Goal: Complete application form: Complete application form

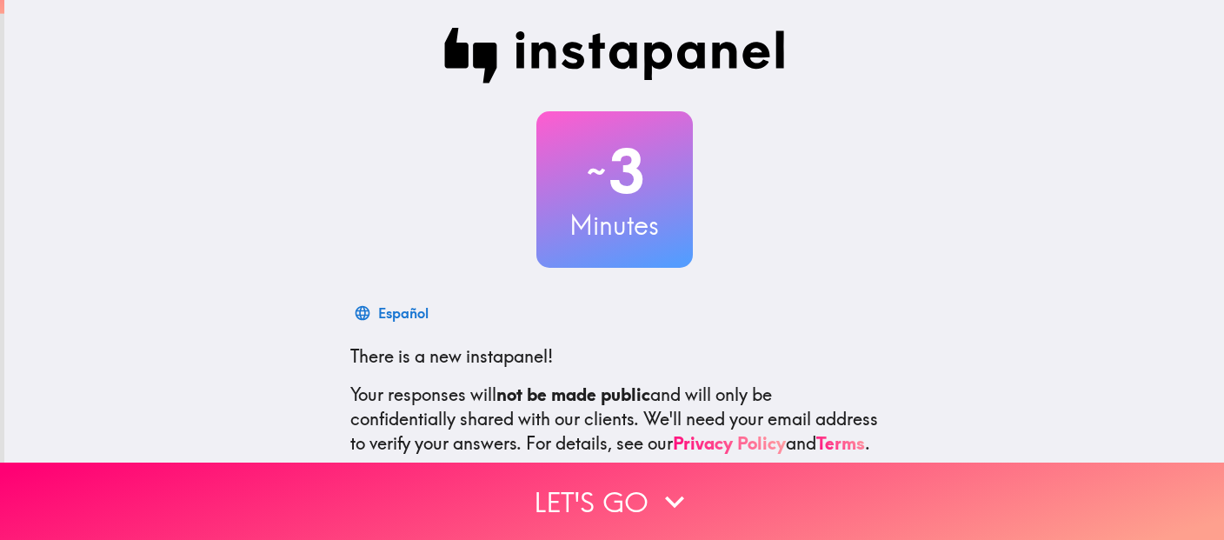
scroll to position [172, 0]
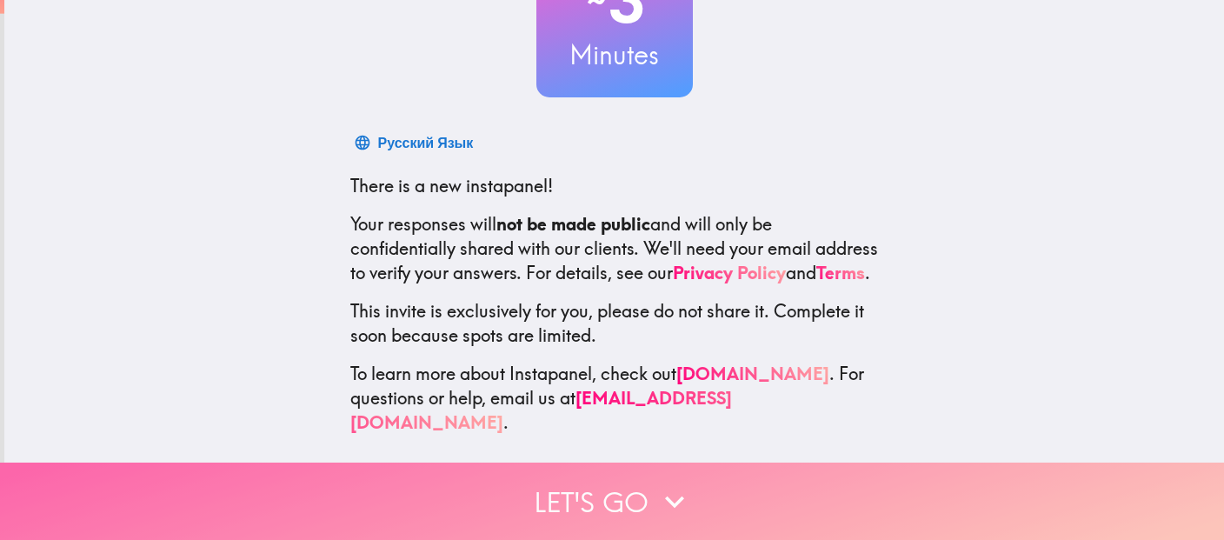
click at [581, 502] on button "Let's go" at bounding box center [612, 500] width 1224 height 77
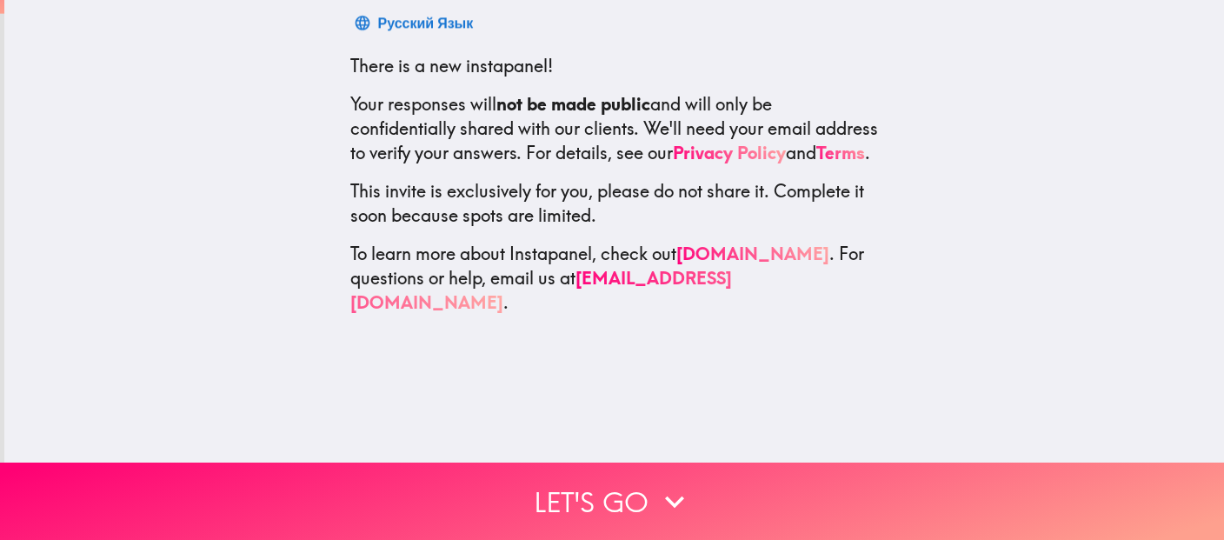
scroll to position [0, 0]
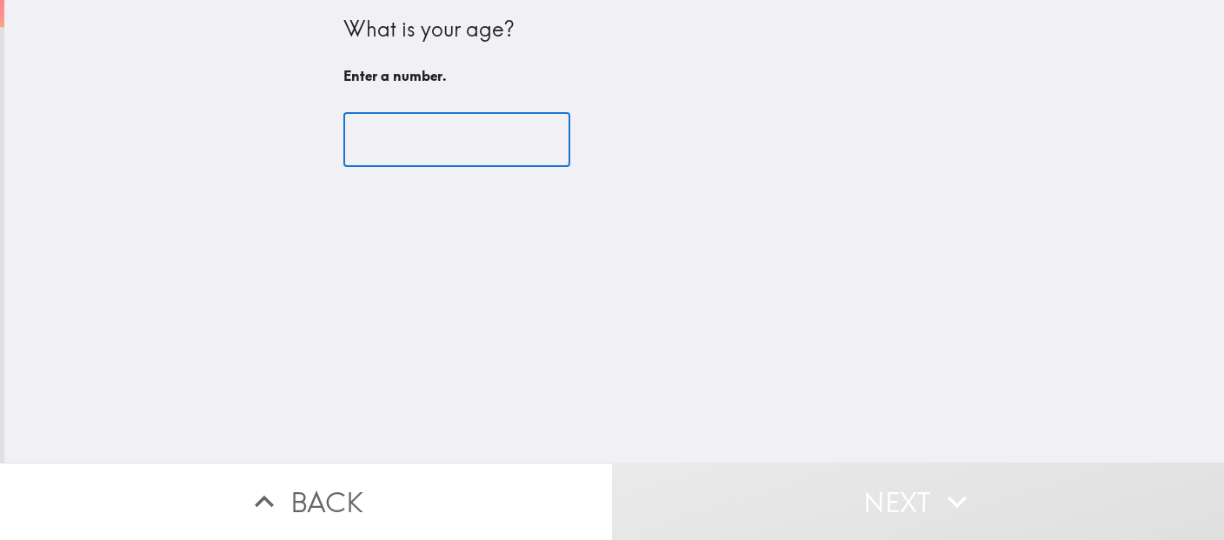
click at [447, 146] on input "number" at bounding box center [456, 140] width 227 height 54
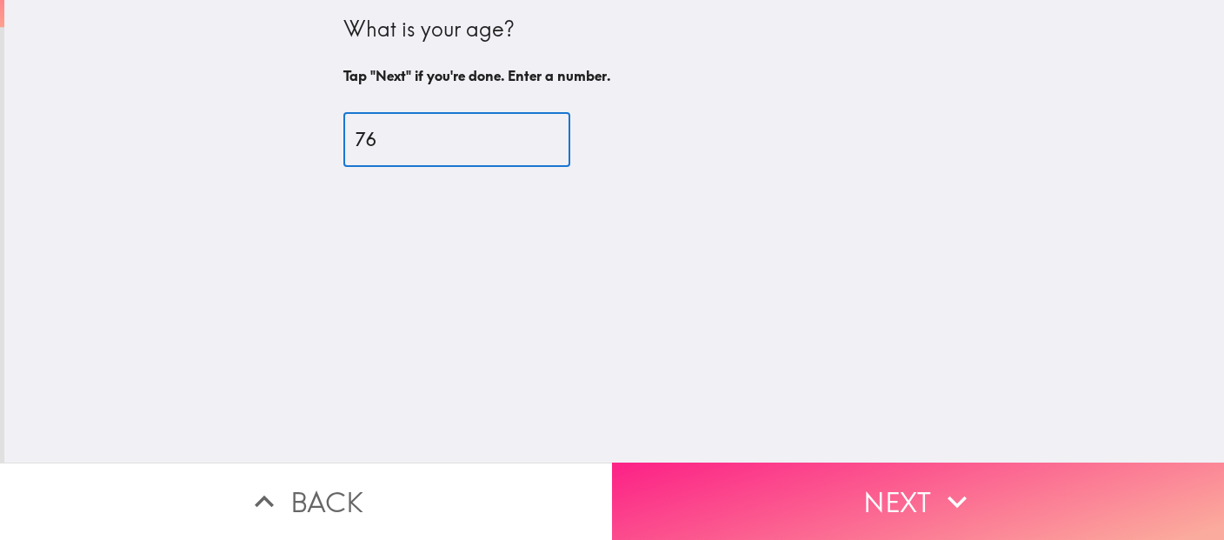
type input "76"
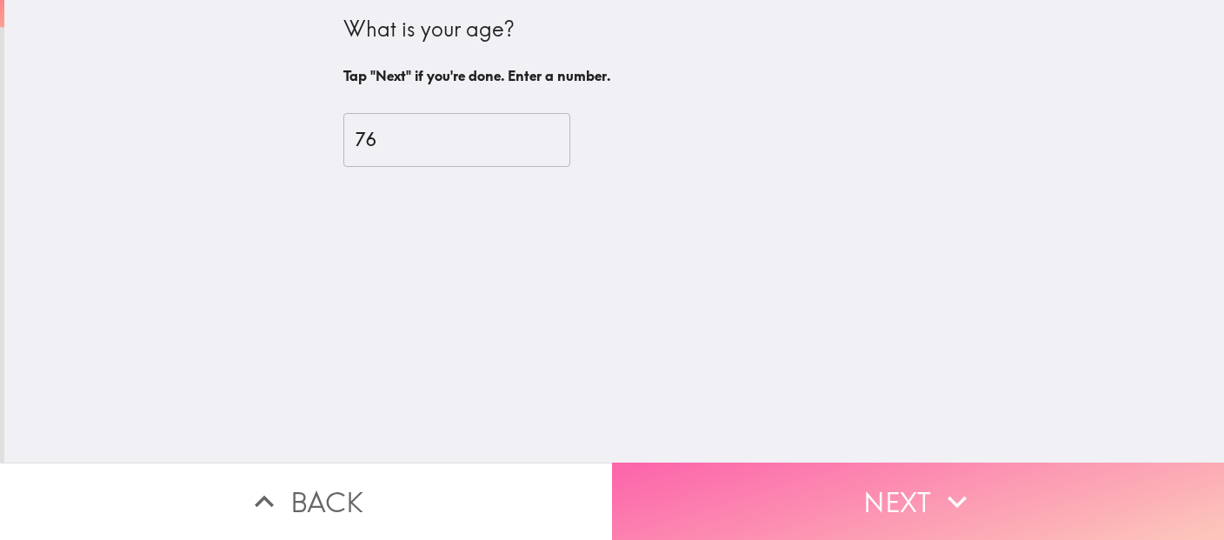
click at [860, 505] on button "Next" at bounding box center [918, 500] width 612 height 77
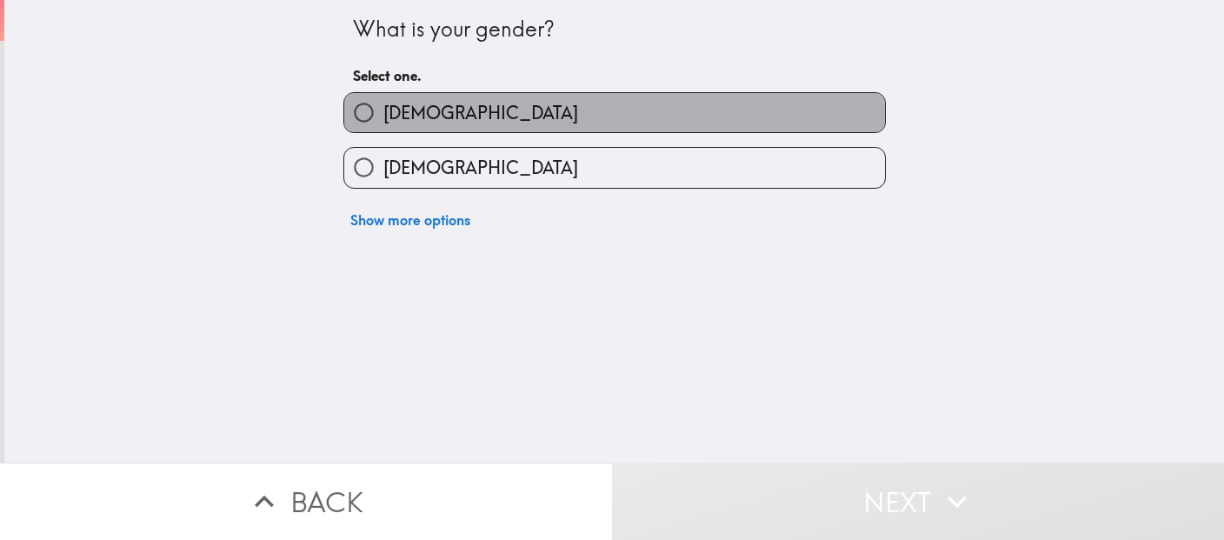
click at [691, 114] on label "[DEMOGRAPHIC_DATA]" at bounding box center [614, 112] width 541 height 39
click at [383, 114] on input "[DEMOGRAPHIC_DATA]" at bounding box center [363, 112] width 39 height 39
radio input "true"
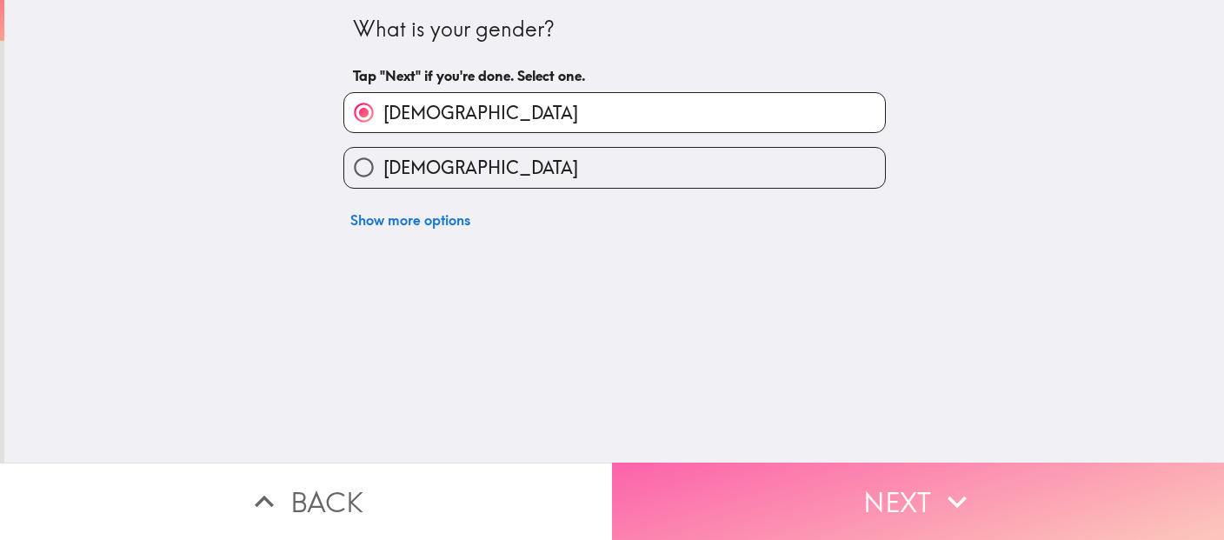
click at [915, 507] on button "Next" at bounding box center [918, 500] width 612 height 77
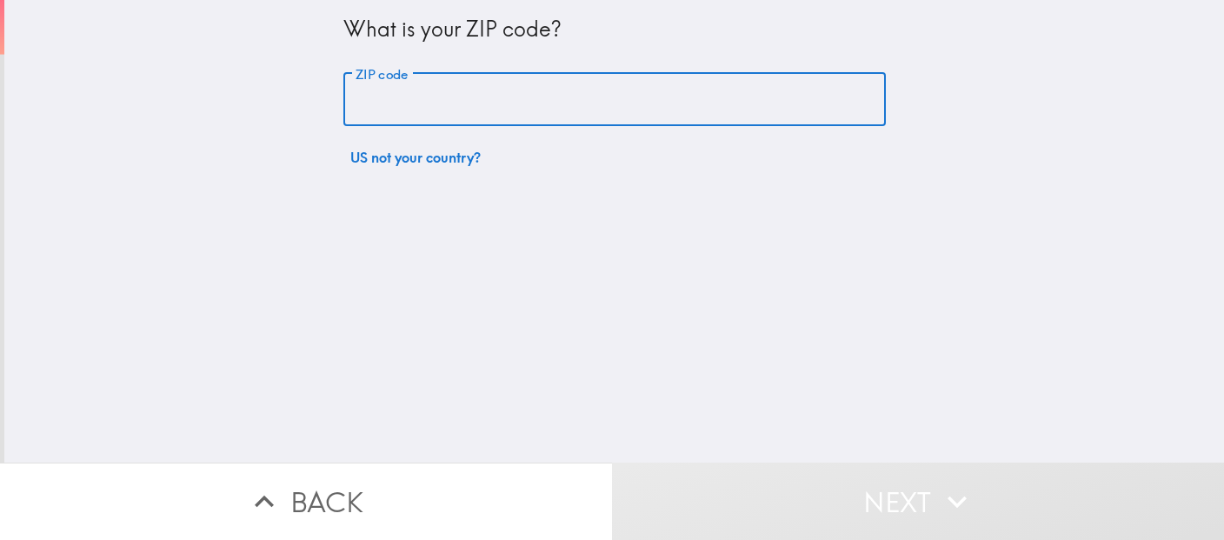
click at [646, 107] on input "ZIP code" at bounding box center [614, 100] width 542 height 54
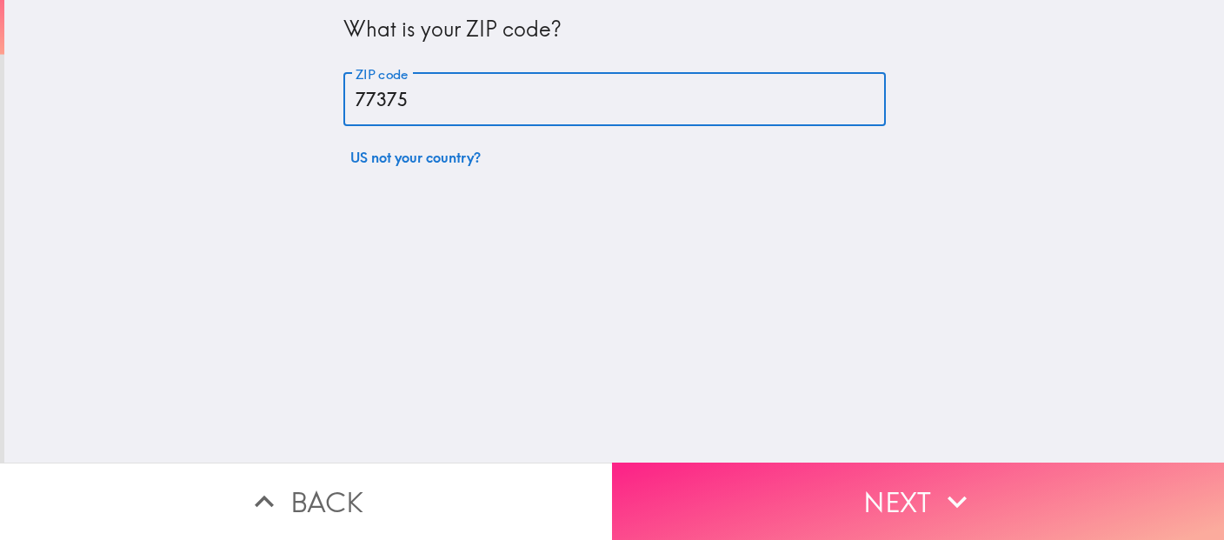
type input "77375"
click at [920, 482] on button "Next" at bounding box center [918, 500] width 612 height 77
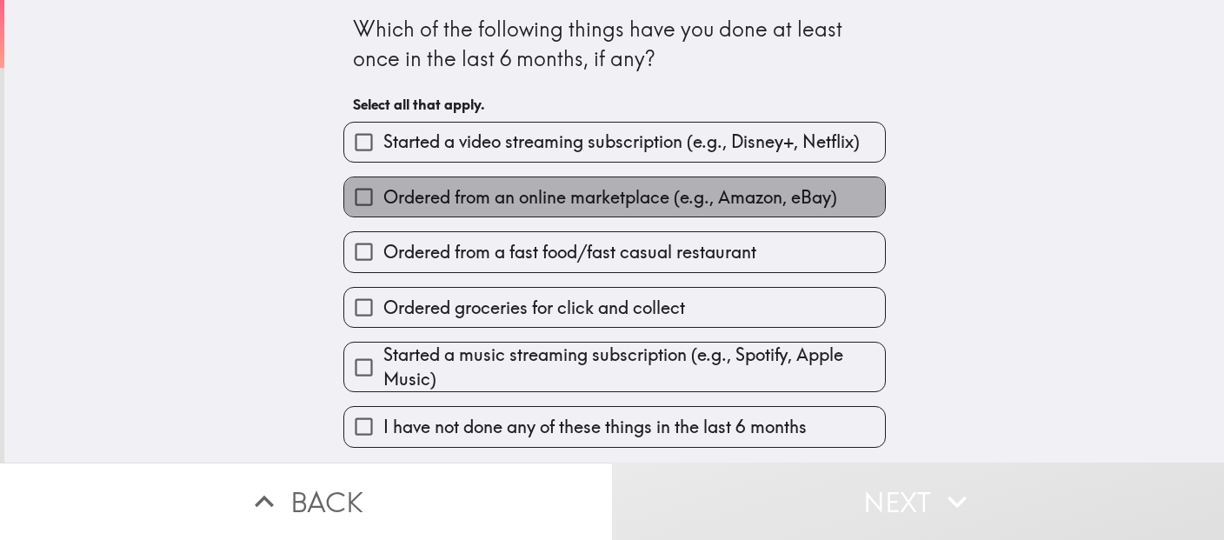
click at [820, 207] on span "Ordered from an online marketplace (e.g., Amazon, eBay)" at bounding box center [610, 197] width 454 height 24
click at [383, 207] on input "Ordered from an online marketplace (e.g., Amazon, eBay)" at bounding box center [363, 196] width 39 height 39
checkbox input "true"
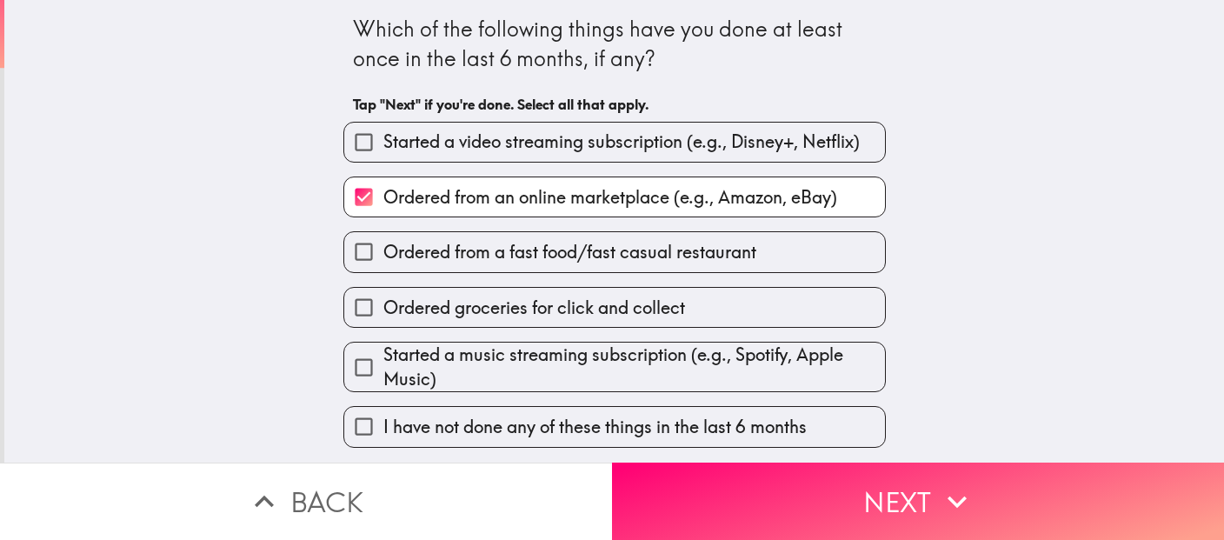
scroll to position [7, 0]
click at [859, 262] on label "Ordered from a fast food/fast casual restaurant" at bounding box center [614, 251] width 541 height 39
click at [383, 262] on input "Ordered from a fast food/fast casual restaurant" at bounding box center [363, 251] width 39 height 39
checkbox input "true"
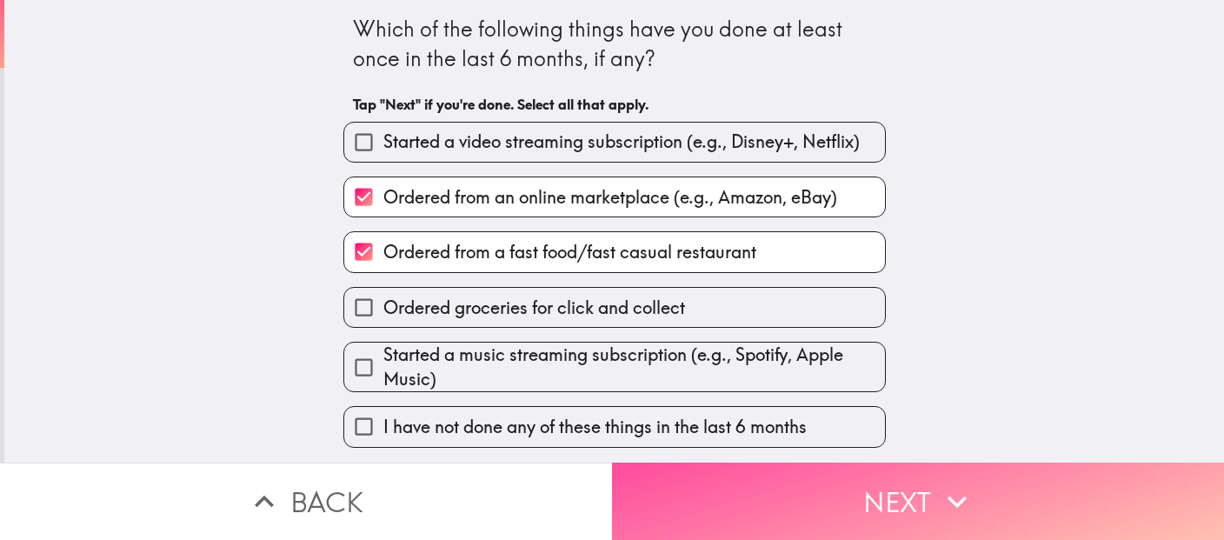
click at [914, 500] on button "Next" at bounding box center [918, 500] width 612 height 77
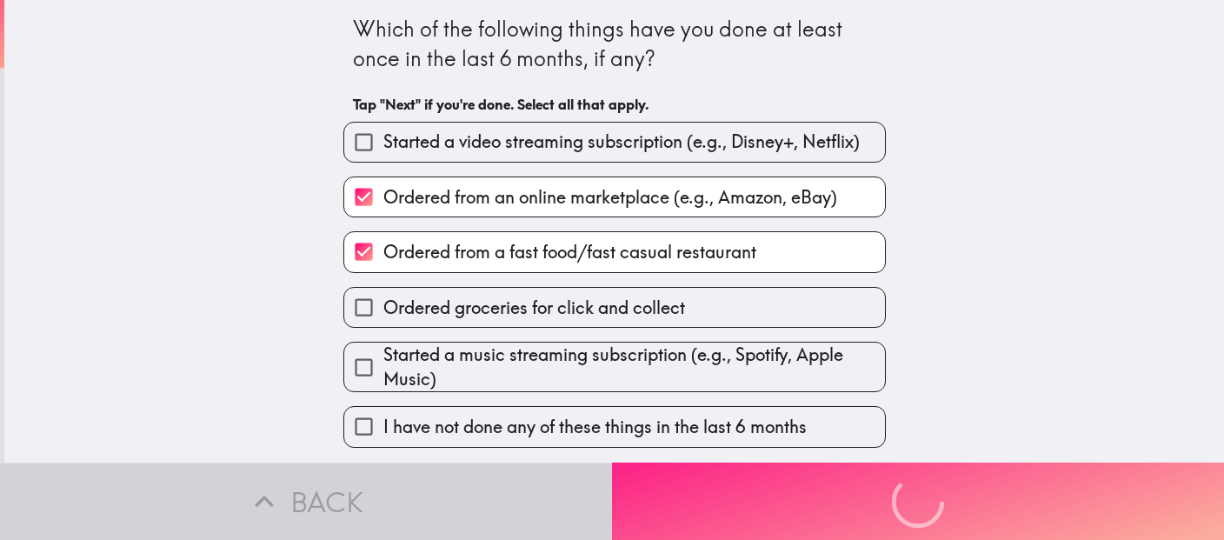
scroll to position [0, 0]
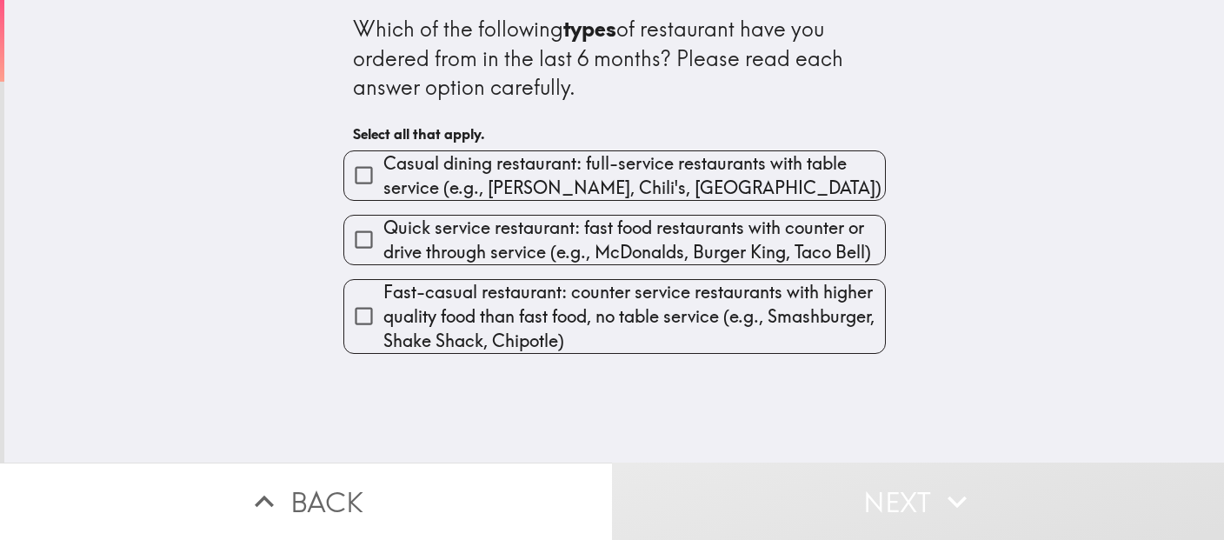
click at [835, 172] on span "Casual dining restaurant: full-service restaurants with table service (e.g., [P…" at bounding box center [634, 175] width 502 height 49
click at [383, 172] on input "Casual dining restaurant: full-service restaurants with table service (e.g., [P…" at bounding box center [363, 175] width 39 height 39
checkbox input "true"
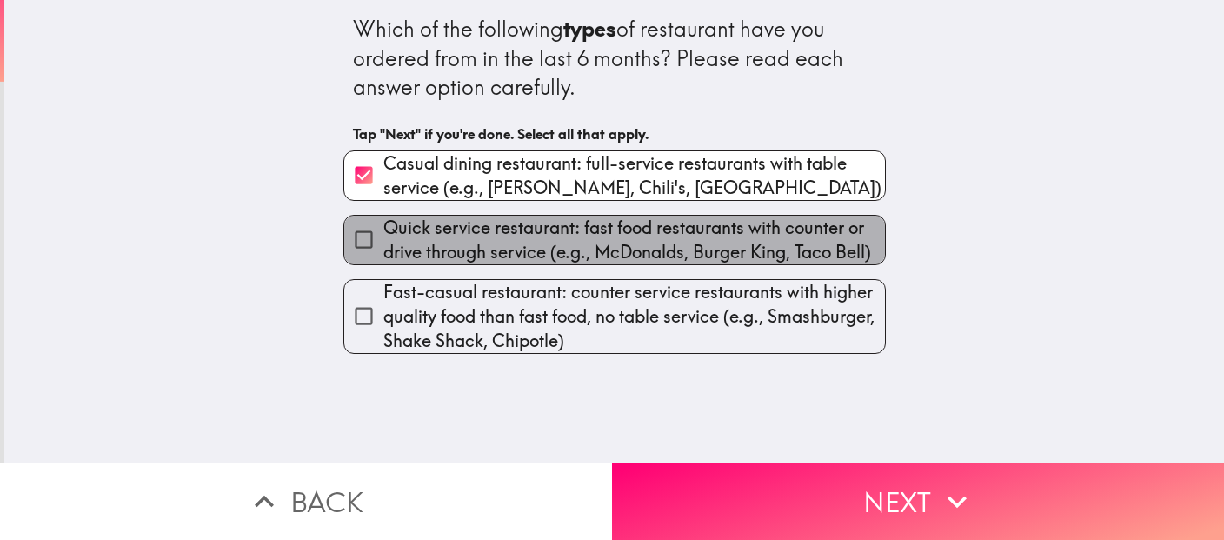
click at [790, 242] on span "Quick service restaurant: fast food restaurants with counter or drive through s…" at bounding box center [634, 240] width 502 height 49
click at [383, 242] on input "Quick service restaurant: fast food restaurants with counter or drive through s…" at bounding box center [363, 239] width 39 height 39
checkbox input "true"
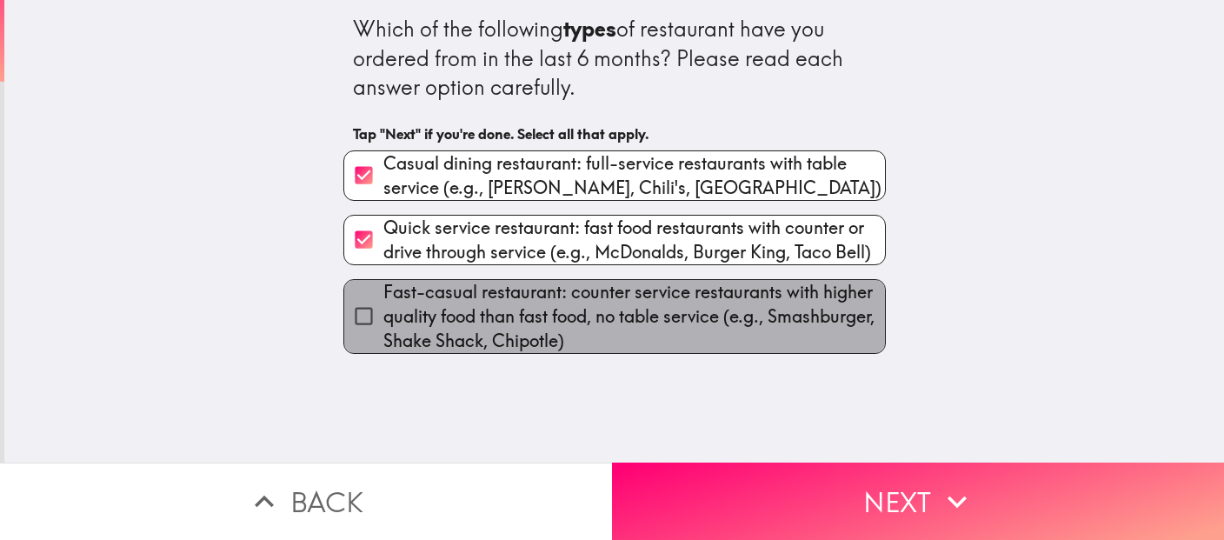
click at [814, 331] on span "Fast-casual restaurant: counter service restaurants with higher quality food th…" at bounding box center [634, 316] width 502 height 73
click at [383, 331] on input "Fast-casual restaurant: counter service restaurants with higher quality food th…" at bounding box center [363, 315] width 39 height 39
checkbox input "true"
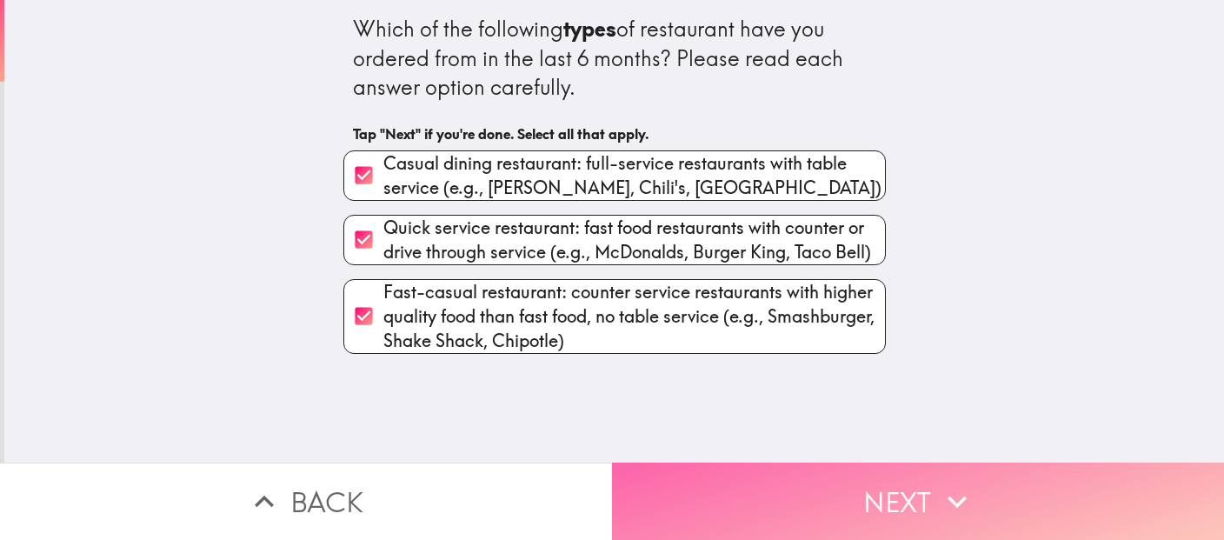
click at [883, 515] on button "Next" at bounding box center [918, 500] width 612 height 77
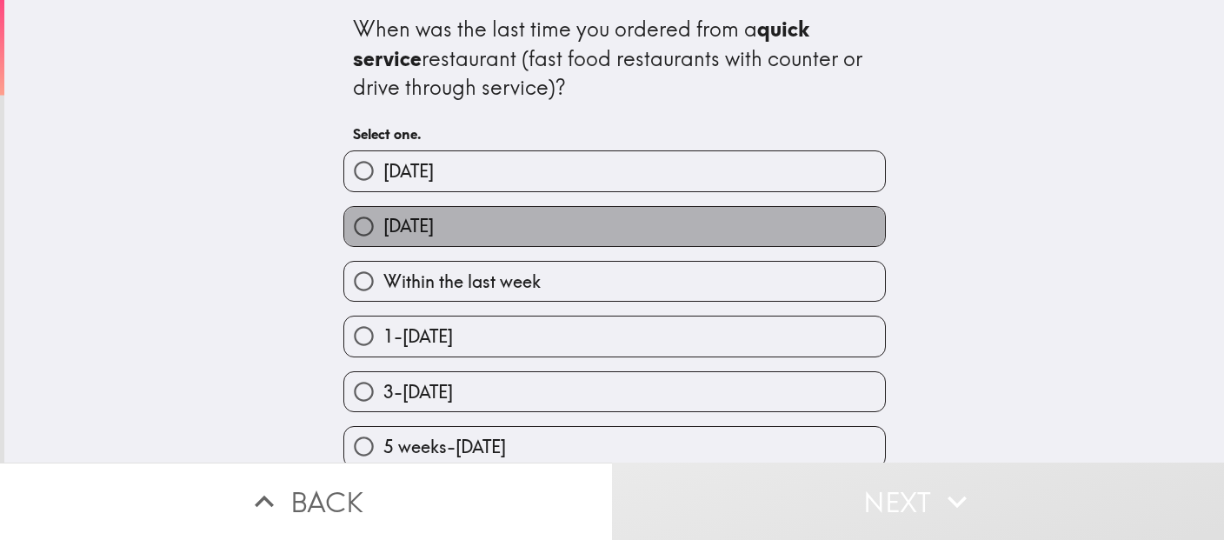
click at [781, 243] on label "[DATE]" at bounding box center [614, 226] width 541 height 39
click at [383, 243] on input "[DATE]" at bounding box center [363, 226] width 39 height 39
radio input "true"
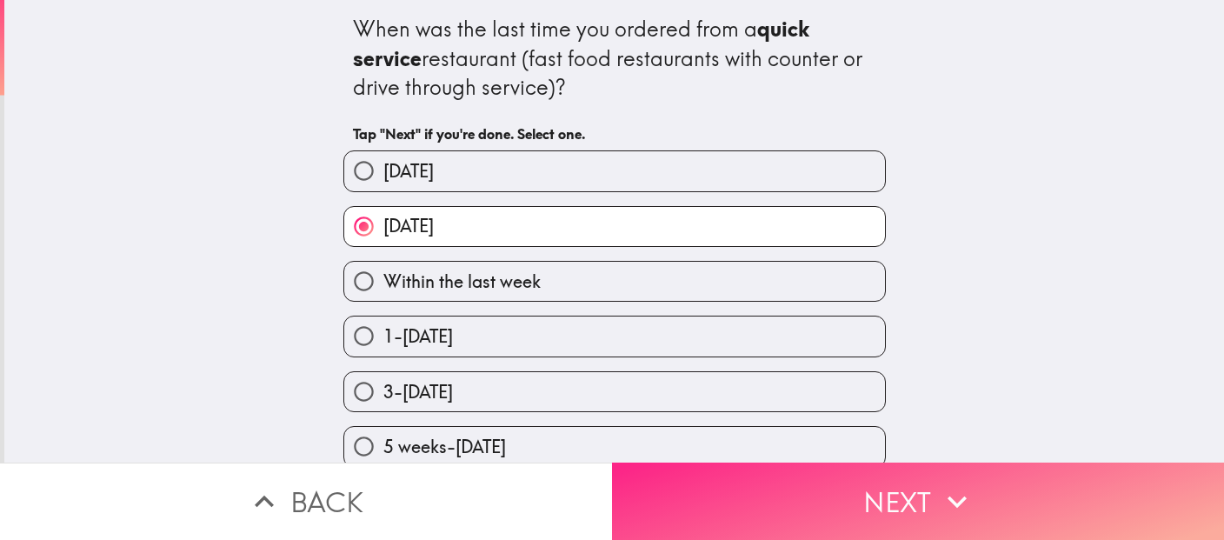
click at [934, 515] on button "Next" at bounding box center [918, 500] width 612 height 77
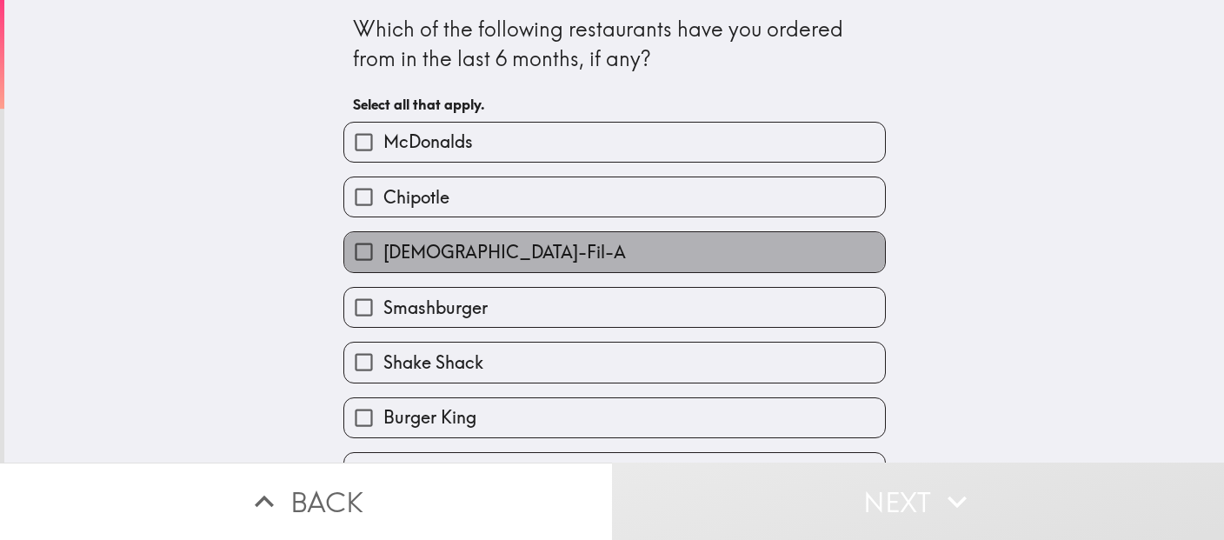
click at [848, 267] on label "[DEMOGRAPHIC_DATA]-Fil-A" at bounding box center [614, 251] width 541 height 39
click at [383, 267] on input "[DEMOGRAPHIC_DATA]-Fil-A" at bounding box center [363, 251] width 39 height 39
checkbox input "true"
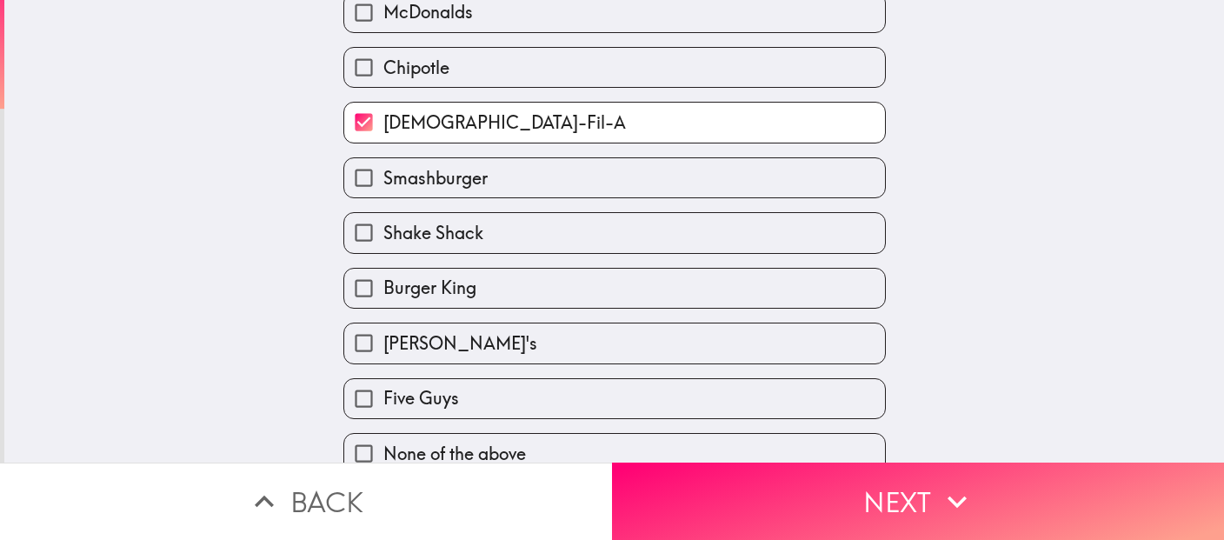
scroll to position [176, 0]
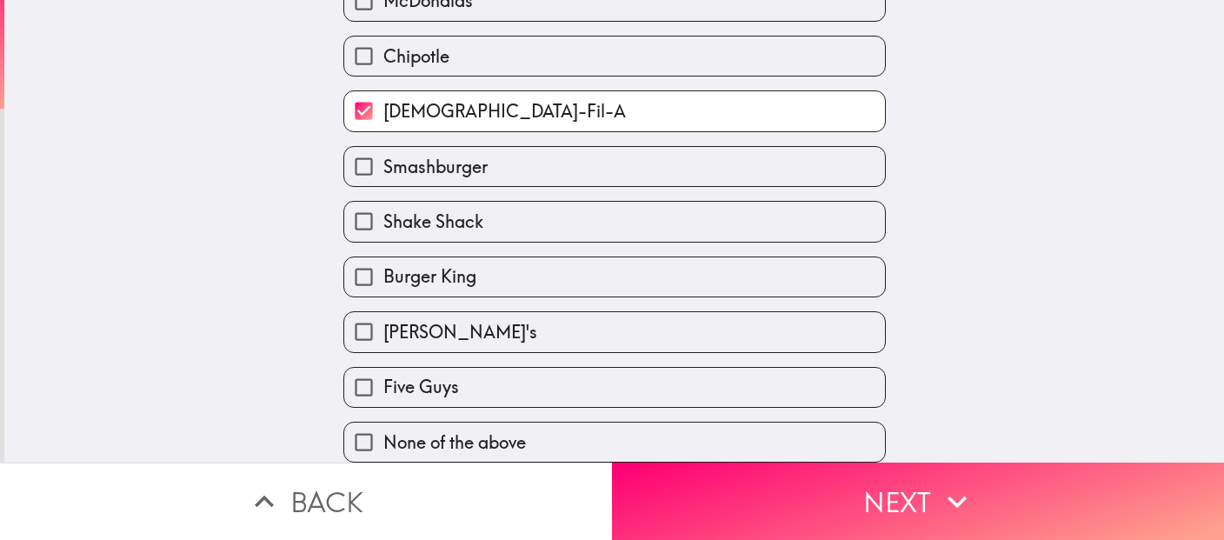
click at [842, 329] on label "[PERSON_NAME]'s" at bounding box center [614, 331] width 541 height 39
click at [383, 329] on input "[PERSON_NAME]'s" at bounding box center [363, 331] width 39 height 39
checkbox input "true"
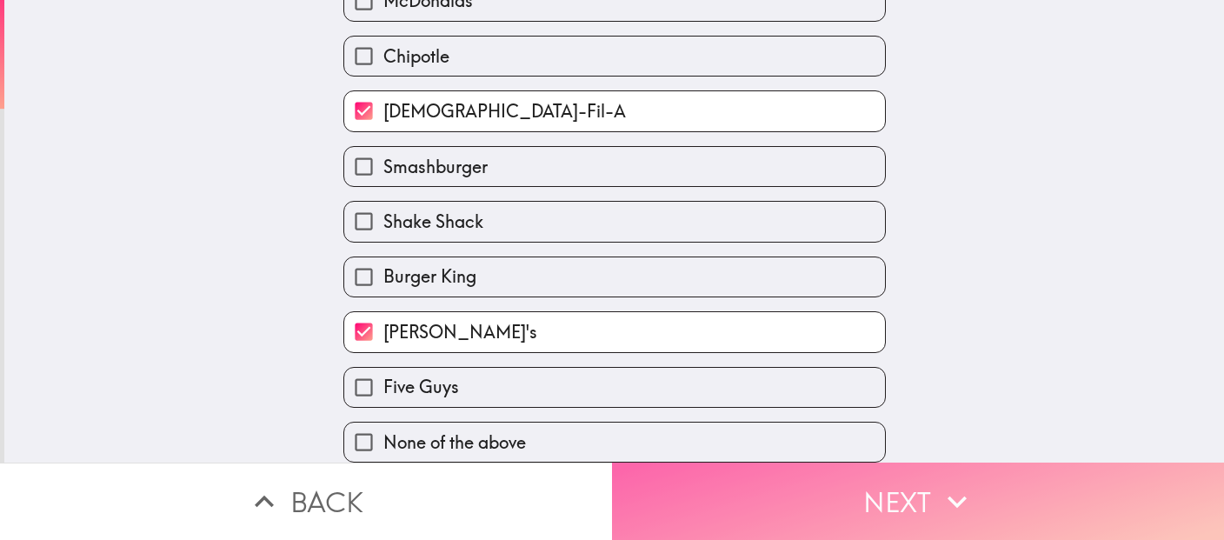
click at [944, 506] on icon "button" at bounding box center [957, 501] width 38 height 38
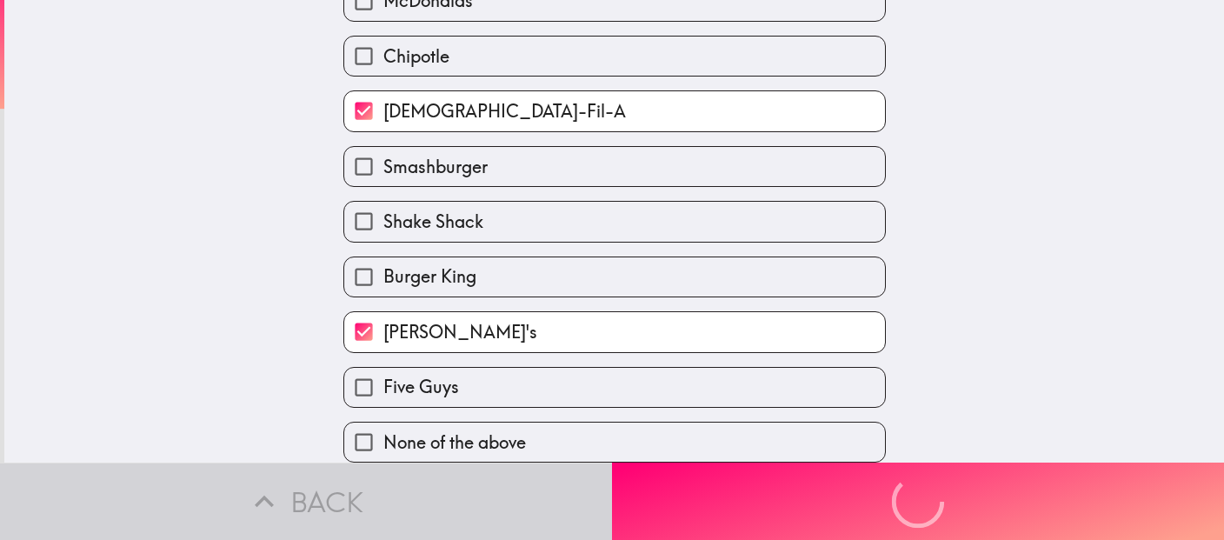
scroll to position [0, 0]
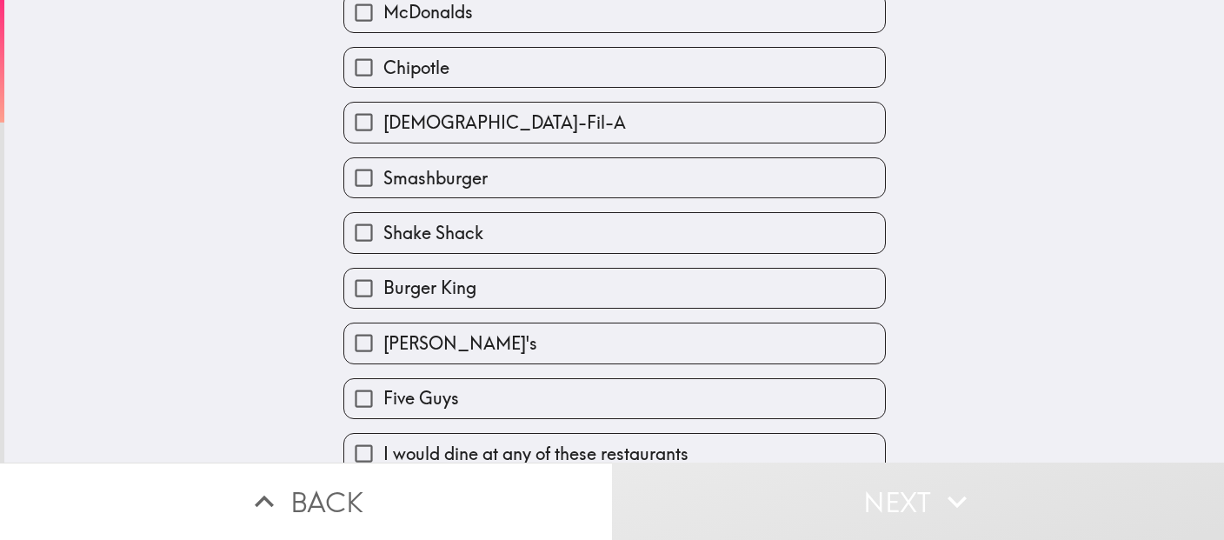
scroll to position [176, 0]
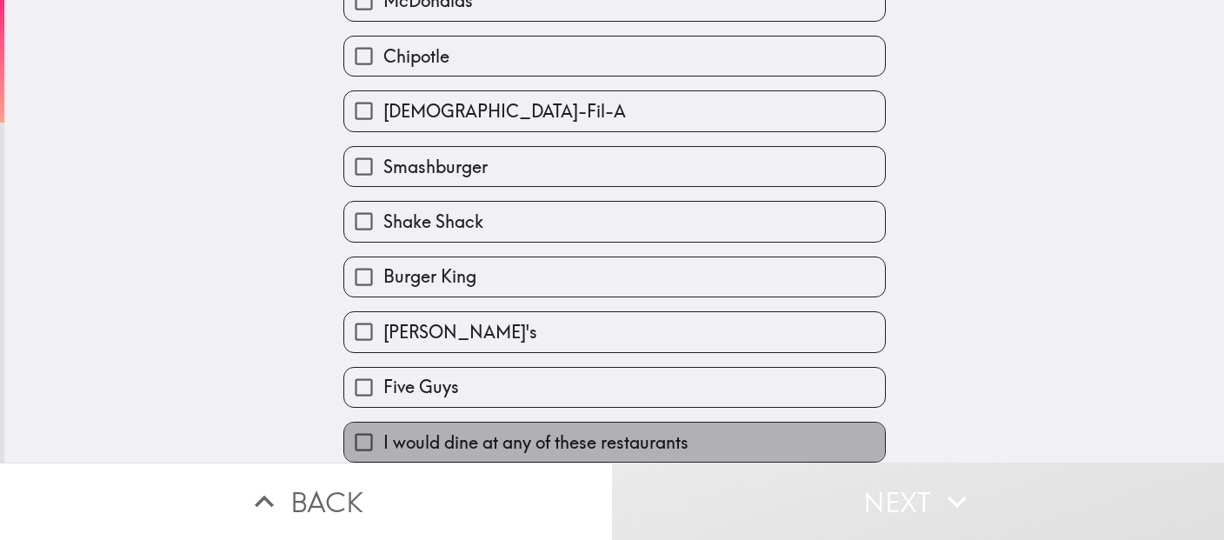
click at [838, 434] on label "I would dine at any of these restaurants" at bounding box center [614, 441] width 541 height 39
click at [383, 434] on input "I would dine at any of these restaurants" at bounding box center [363, 441] width 39 height 39
checkbox input "true"
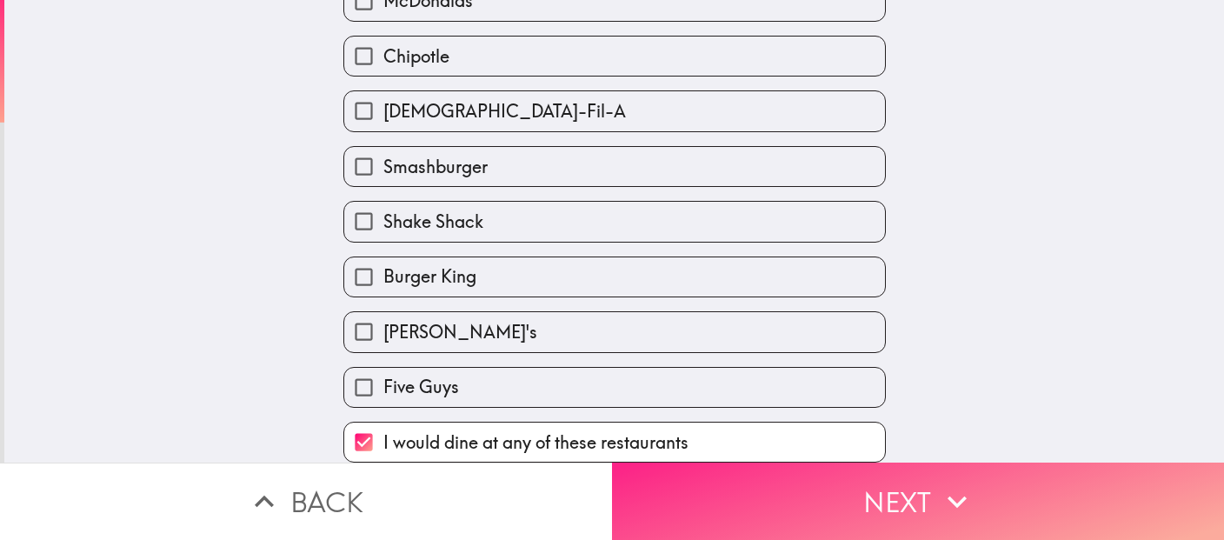
click at [927, 498] on button "Next" at bounding box center [918, 500] width 612 height 77
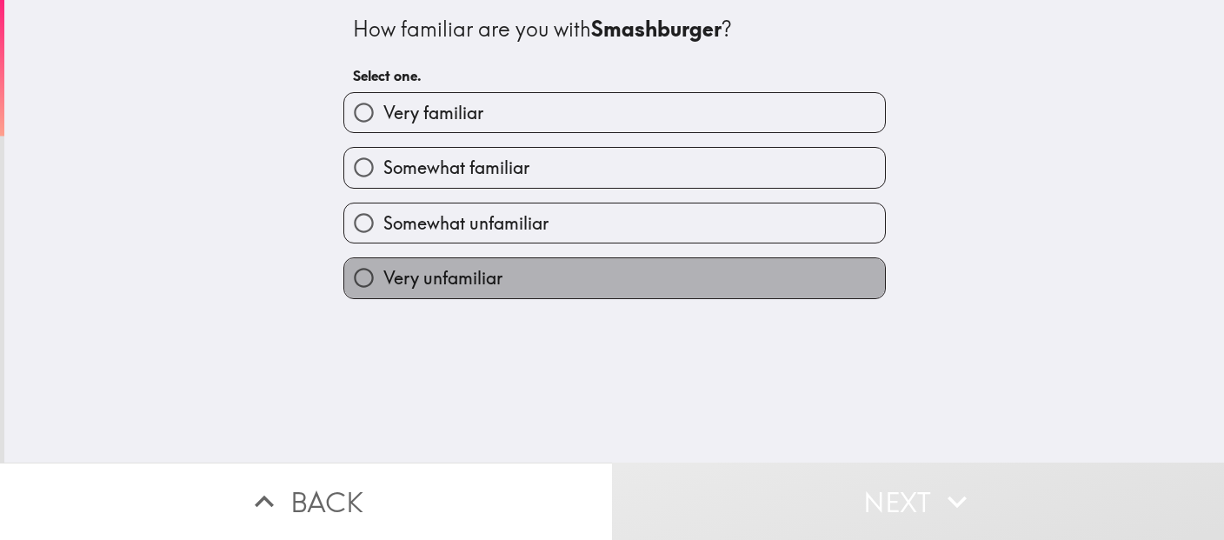
click at [762, 297] on label "Very unfamiliar" at bounding box center [614, 277] width 541 height 39
click at [383, 297] on input "Very unfamiliar" at bounding box center [363, 277] width 39 height 39
radio input "true"
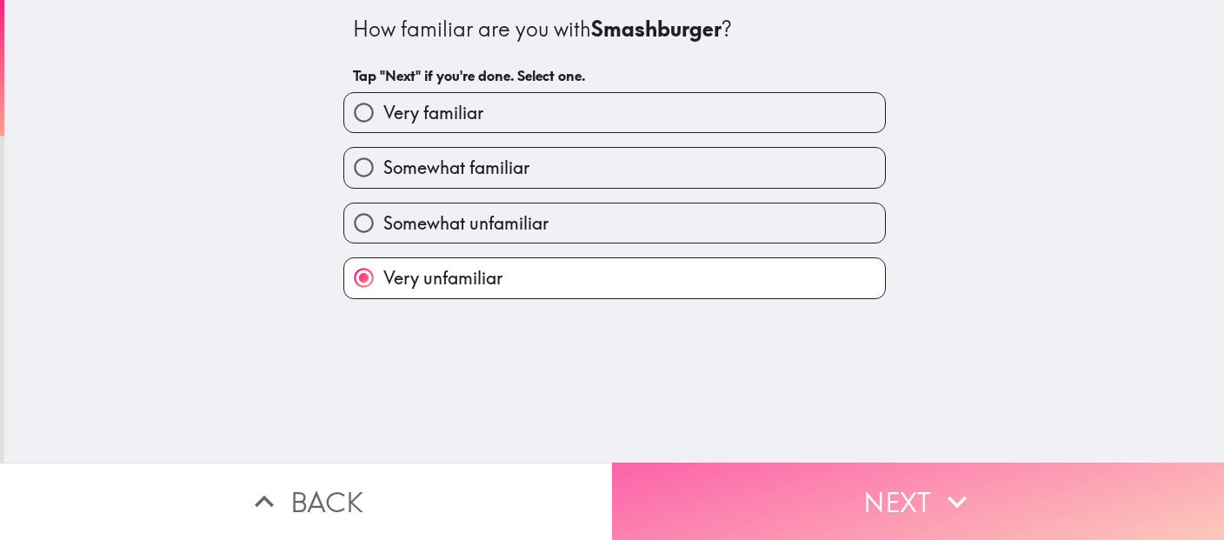
click at [887, 495] on button "Next" at bounding box center [918, 500] width 612 height 77
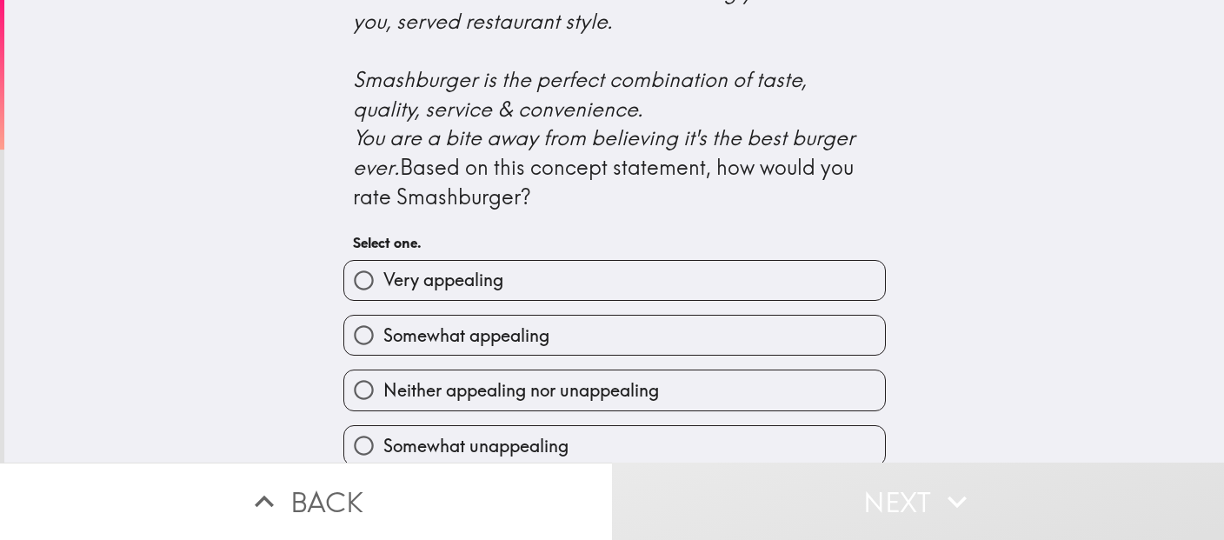
scroll to position [780, 0]
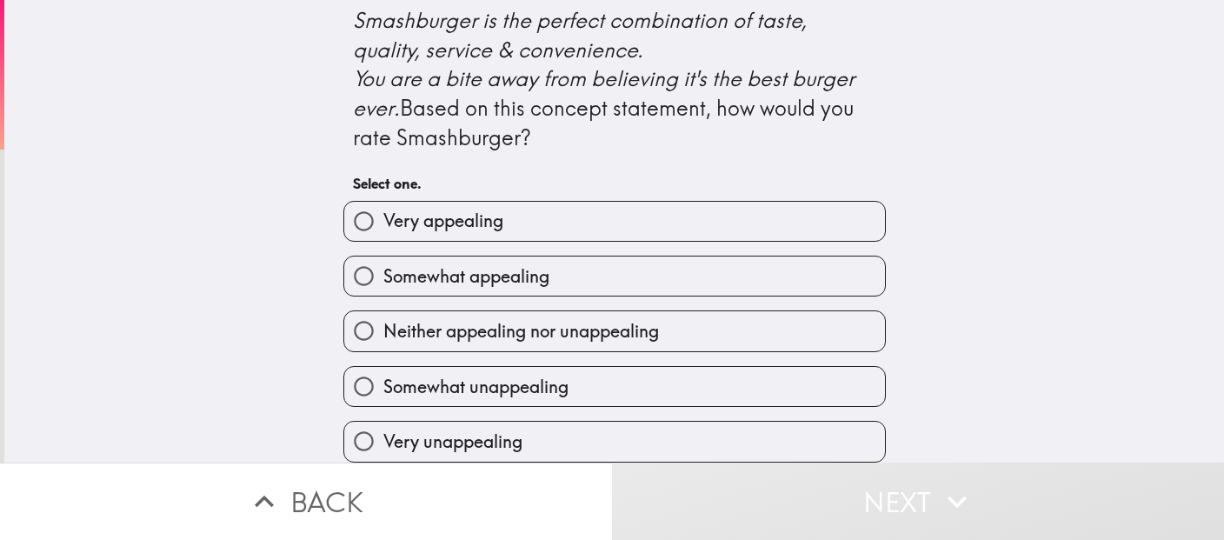
click at [855, 296] on label "Somewhat appealing" at bounding box center [614, 275] width 541 height 39
click at [383, 296] on input "Somewhat appealing" at bounding box center [363, 275] width 39 height 39
radio input "true"
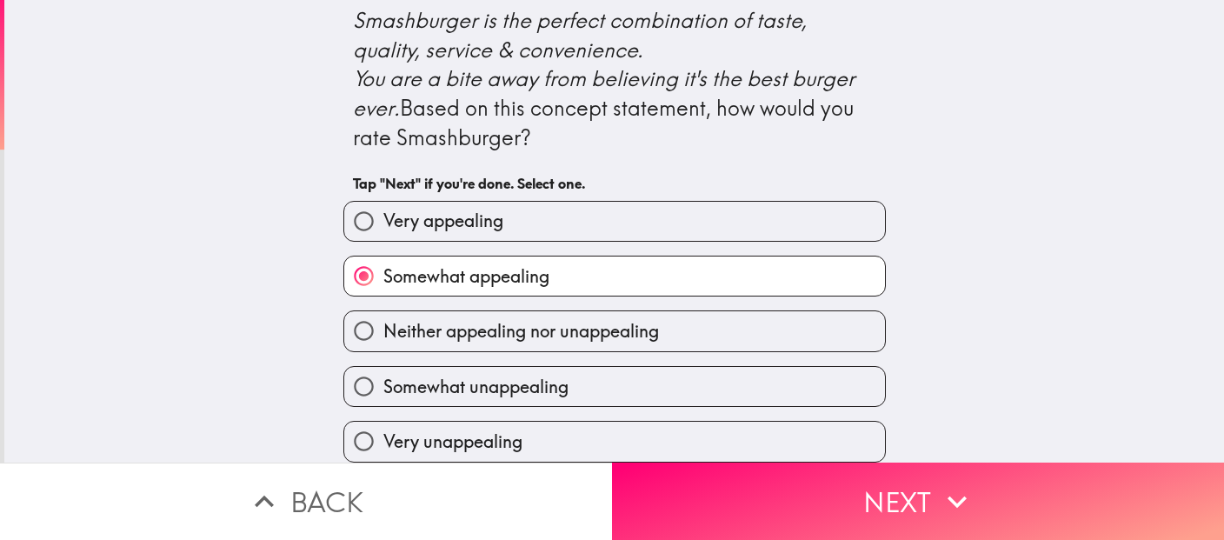
scroll to position [847, 0]
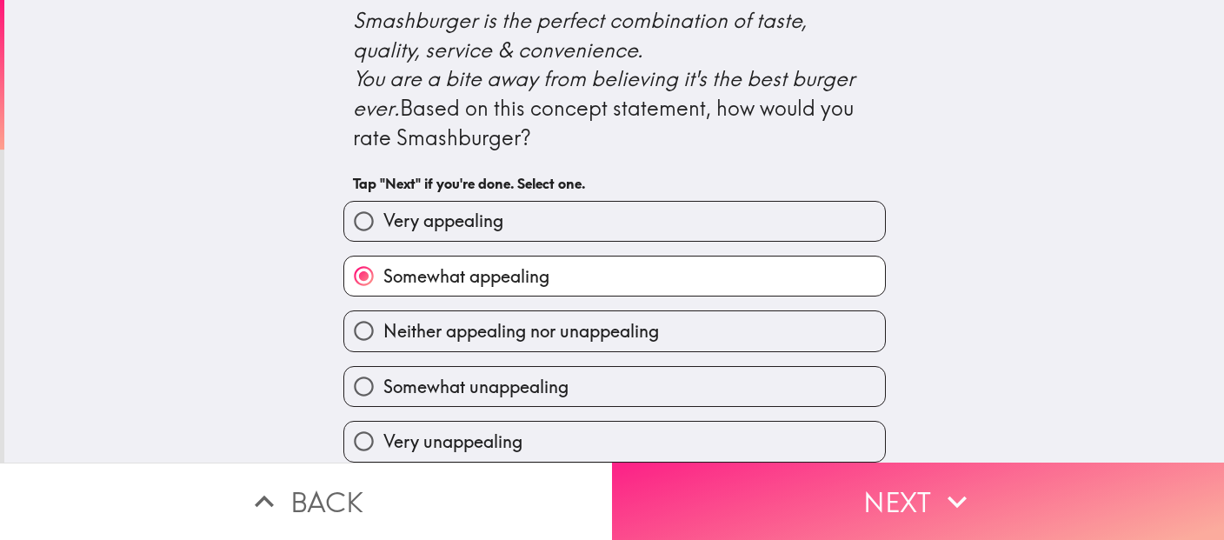
click at [957, 512] on icon "button" at bounding box center [957, 501] width 38 height 38
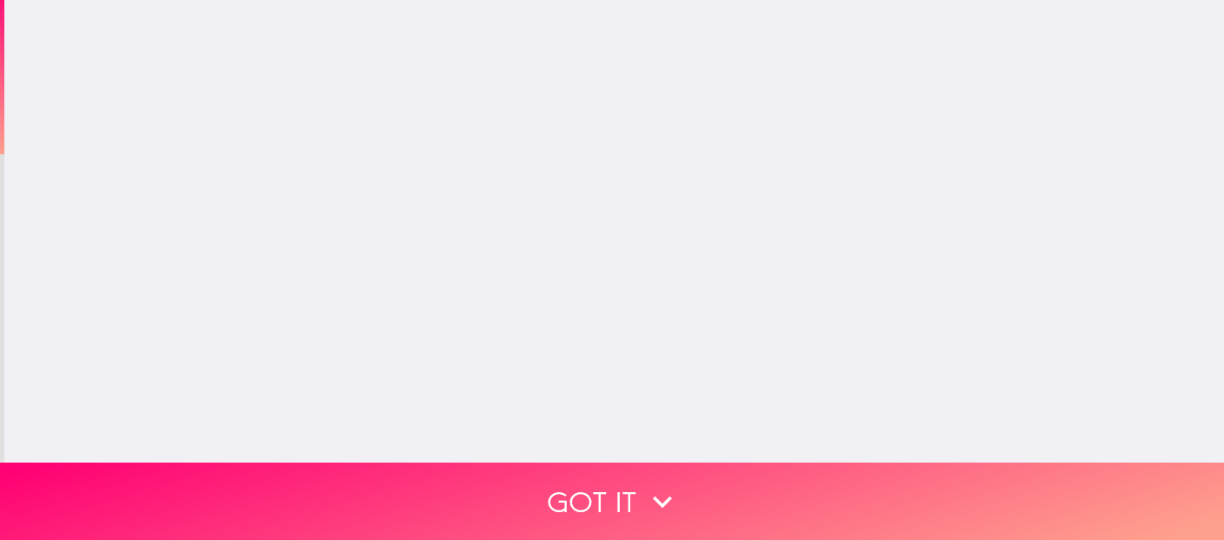
scroll to position [0, 0]
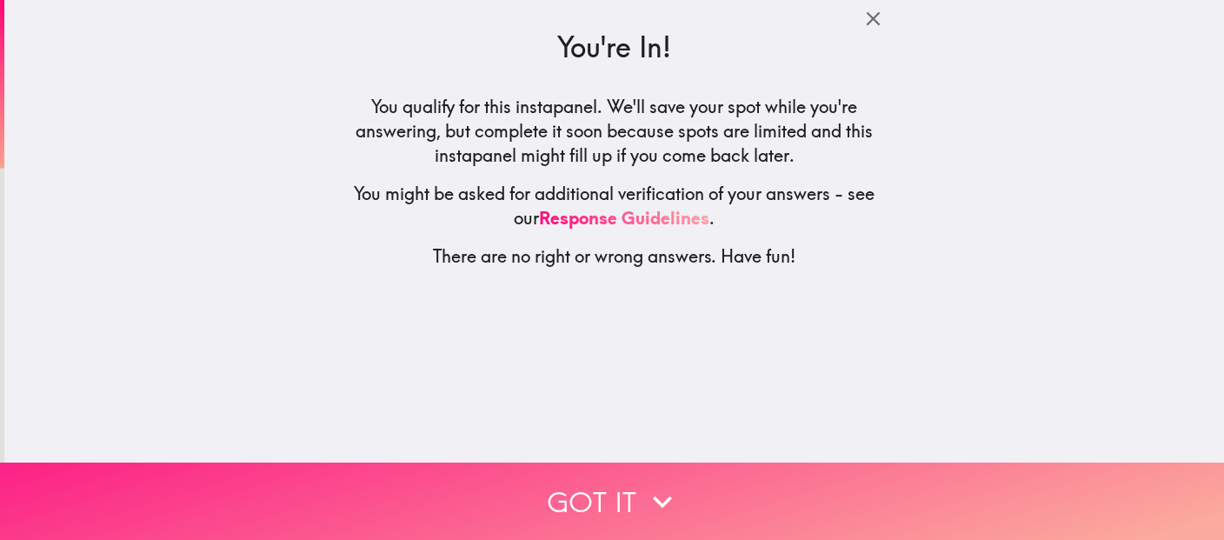
click at [826, 503] on button "Got it" at bounding box center [612, 500] width 1224 height 77
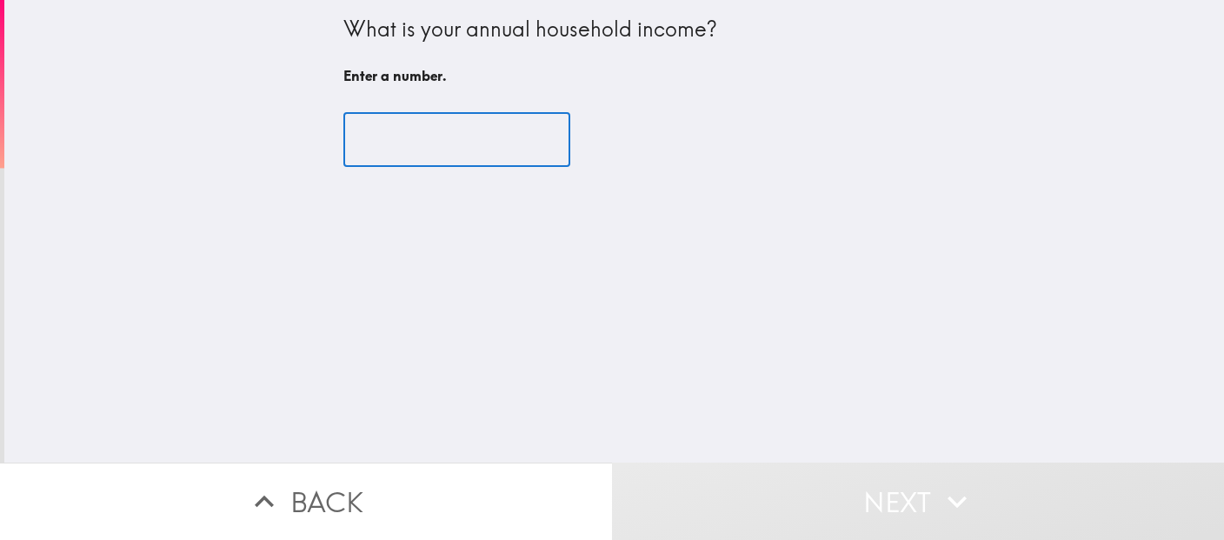
click at [471, 163] on input "number" at bounding box center [456, 140] width 227 height 54
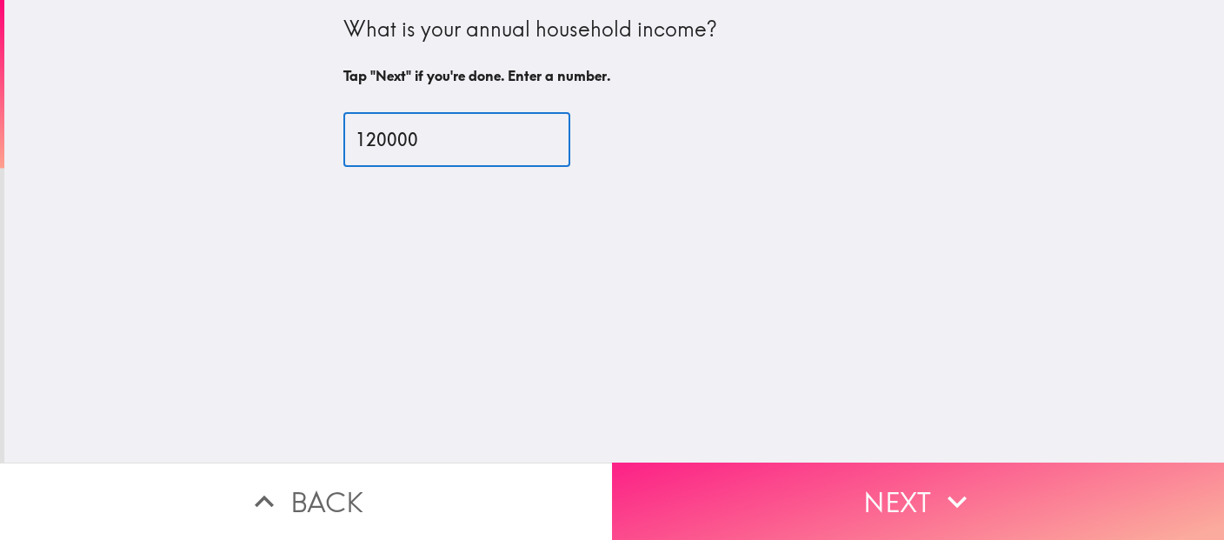
type input "120000"
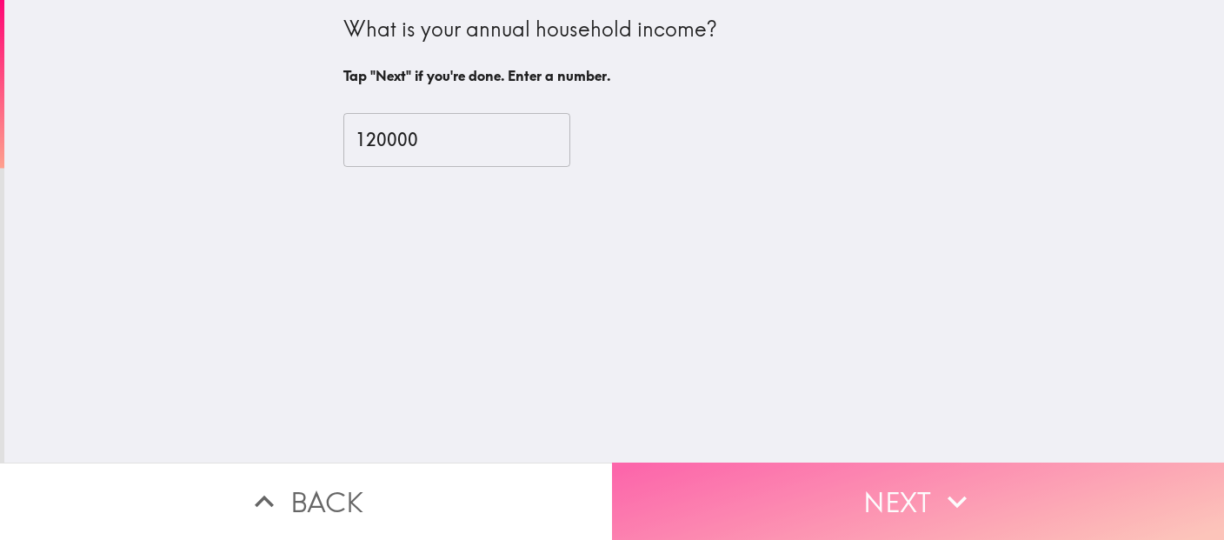
click at [831, 505] on button "Next" at bounding box center [918, 500] width 612 height 77
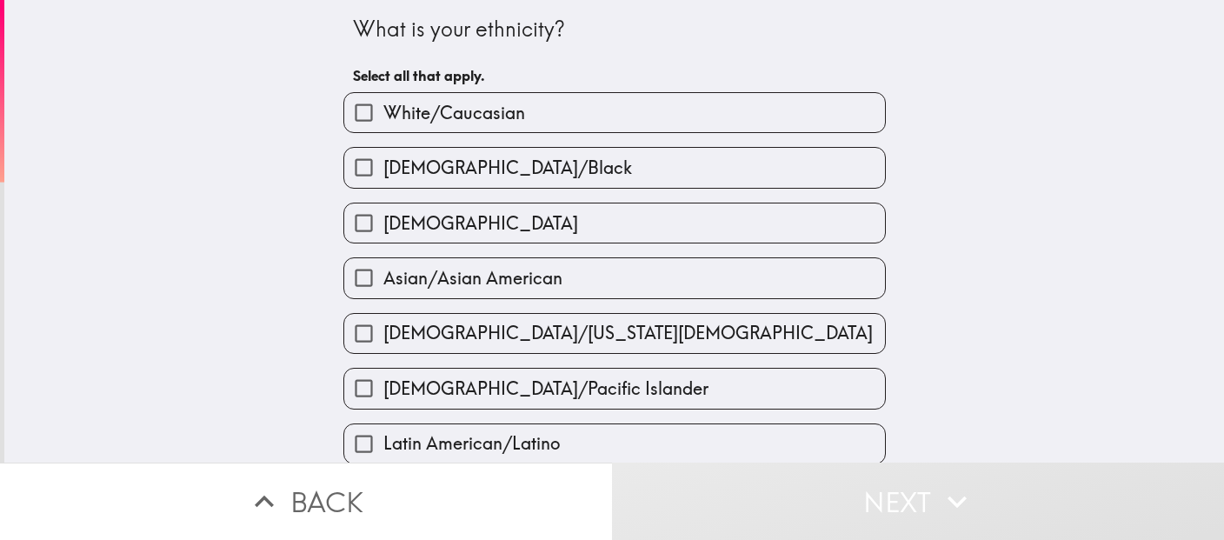
click at [809, 125] on label "White/Caucasian" at bounding box center [614, 112] width 541 height 39
click at [383, 125] on input "White/Caucasian" at bounding box center [363, 112] width 39 height 39
checkbox input "true"
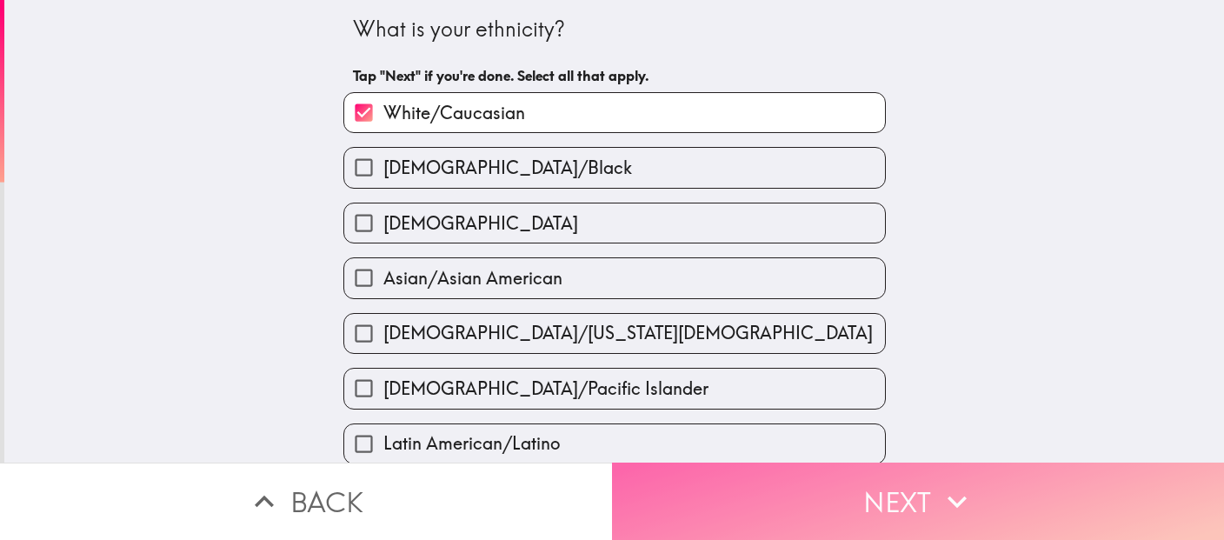
click at [934, 489] on button "Next" at bounding box center [918, 500] width 612 height 77
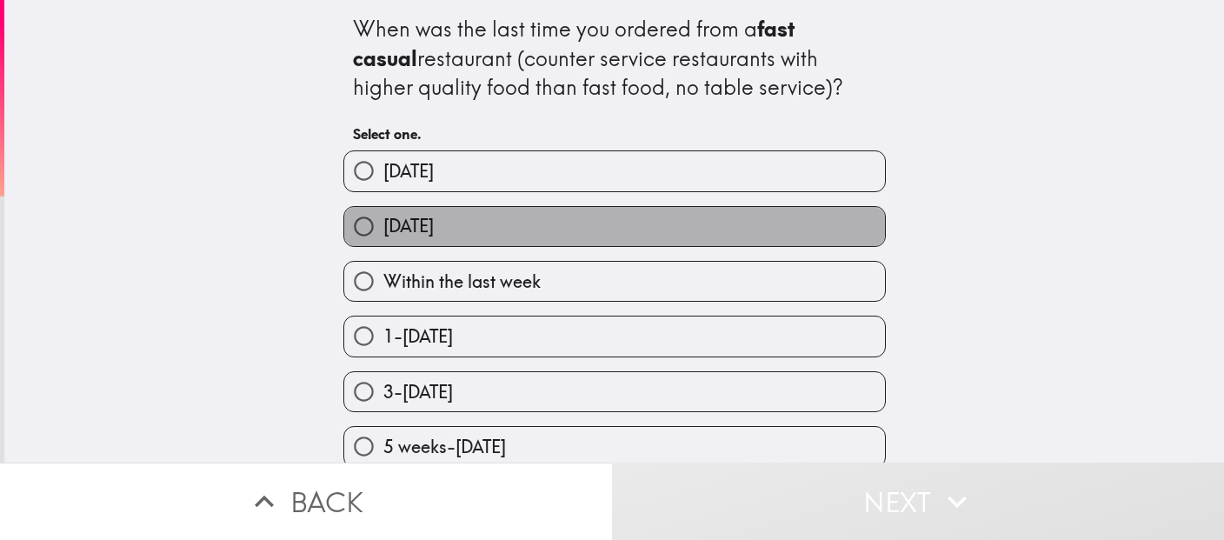
click at [805, 227] on label "[DATE]" at bounding box center [614, 226] width 541 height 39
click at [383, 227] on input "[DATE]" at bounding box center [363, 226] width 39 height 39
radio input "true"
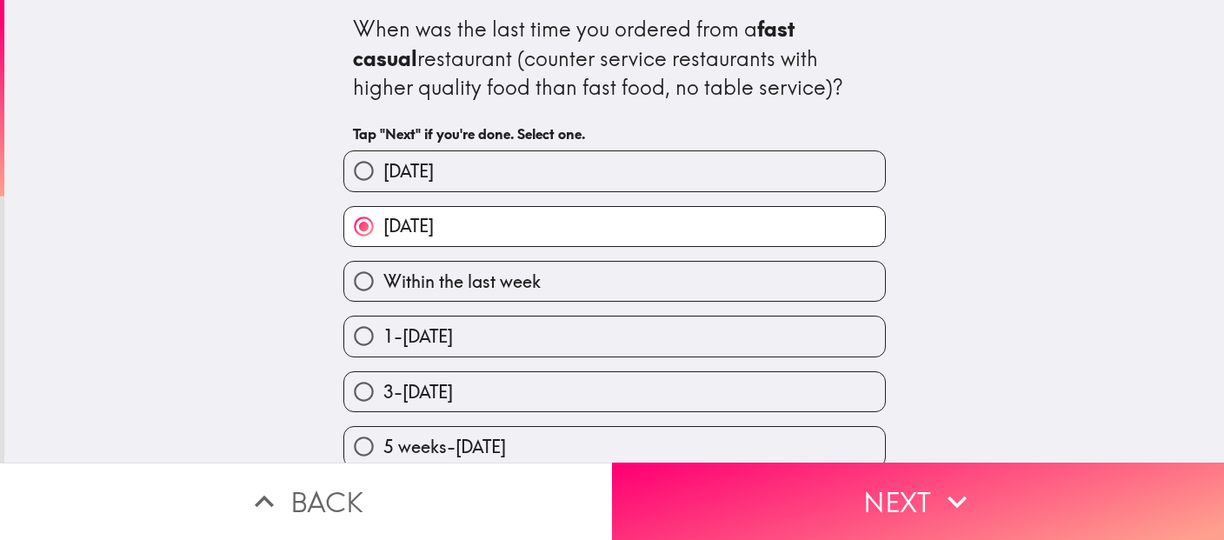
scroll to position [148, 0]
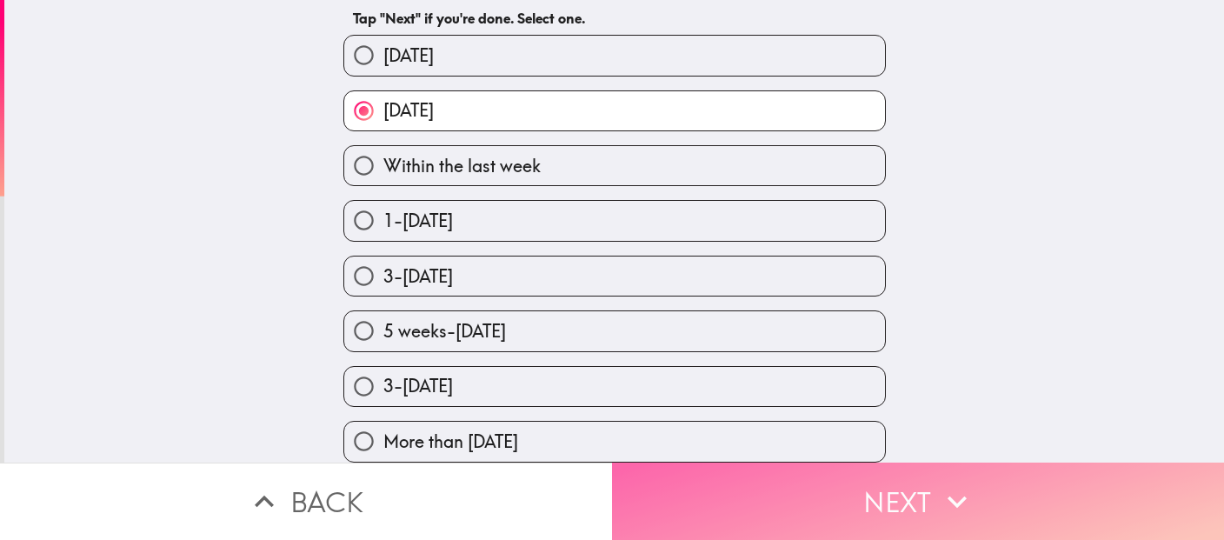
click at [932, 501] on button "Next" at bounding box center [918, 500] width 612 height 77
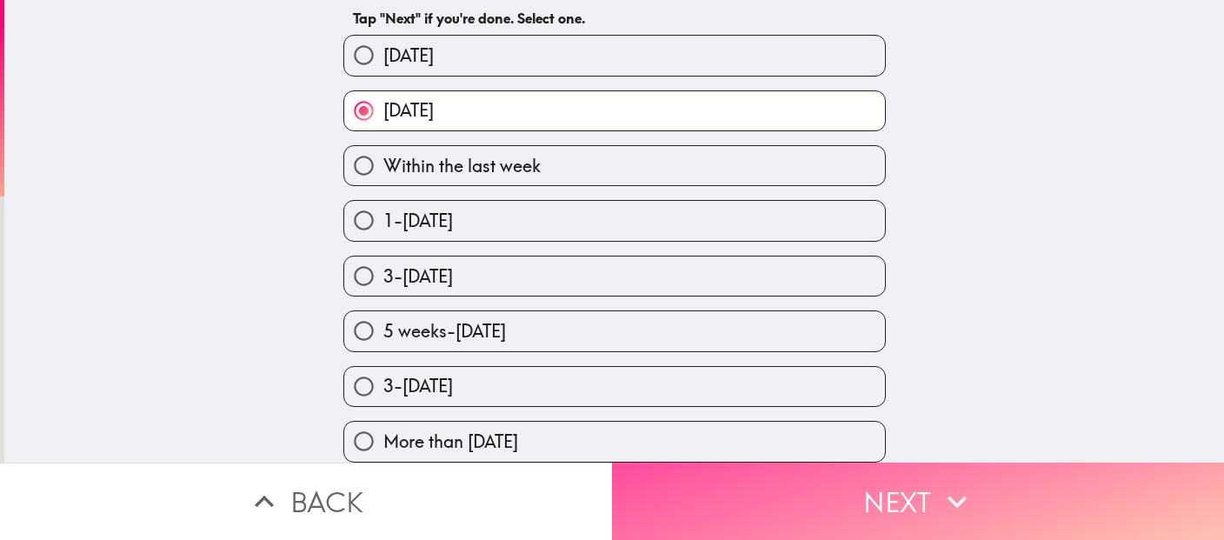
scroll to position [0, 0]
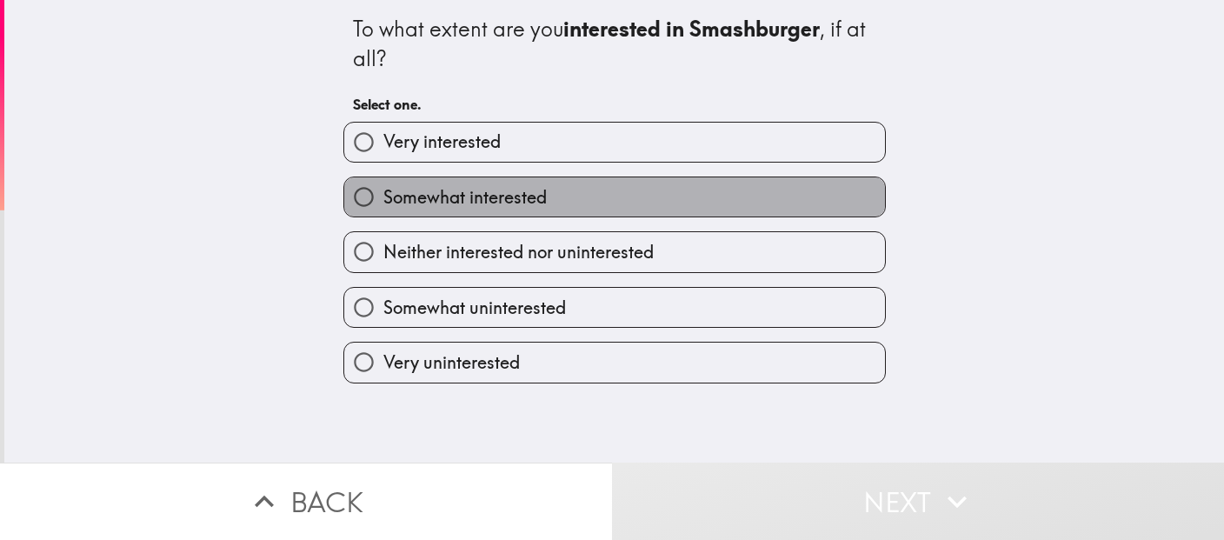
click at [793, 209] on label "Somewhat interested" at bounding box center [614, 196] width 541 height 39
click at [383, 209] on input "Somewhat interested" at bounding box center [363, 196] width 39 height 39
radio input "true"
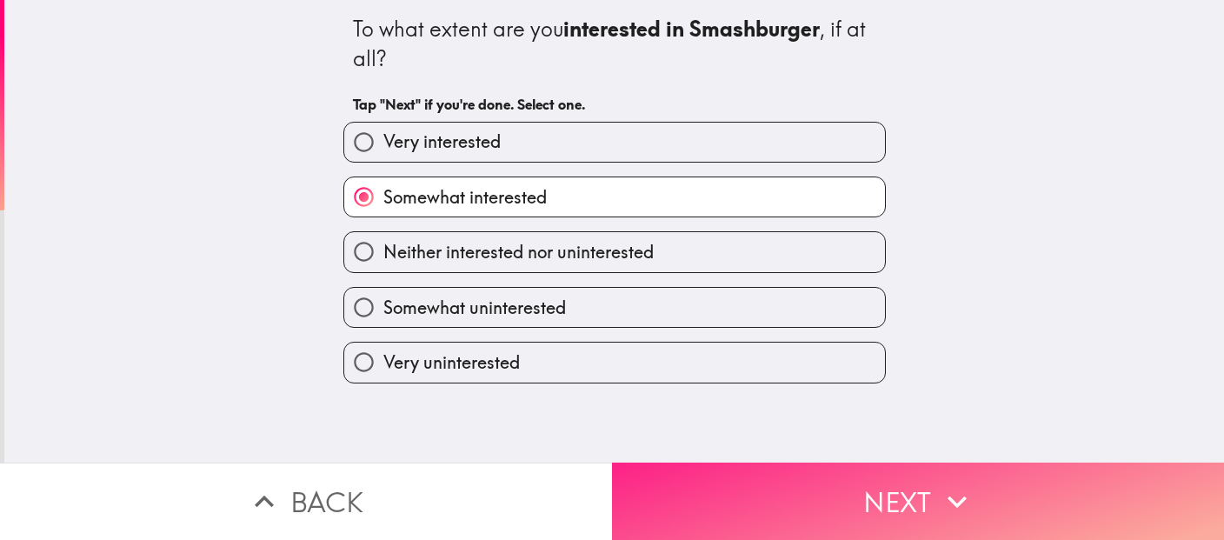
click at [875, 527] on button "Next" at bounding box center [918, 500] width 612 height 77
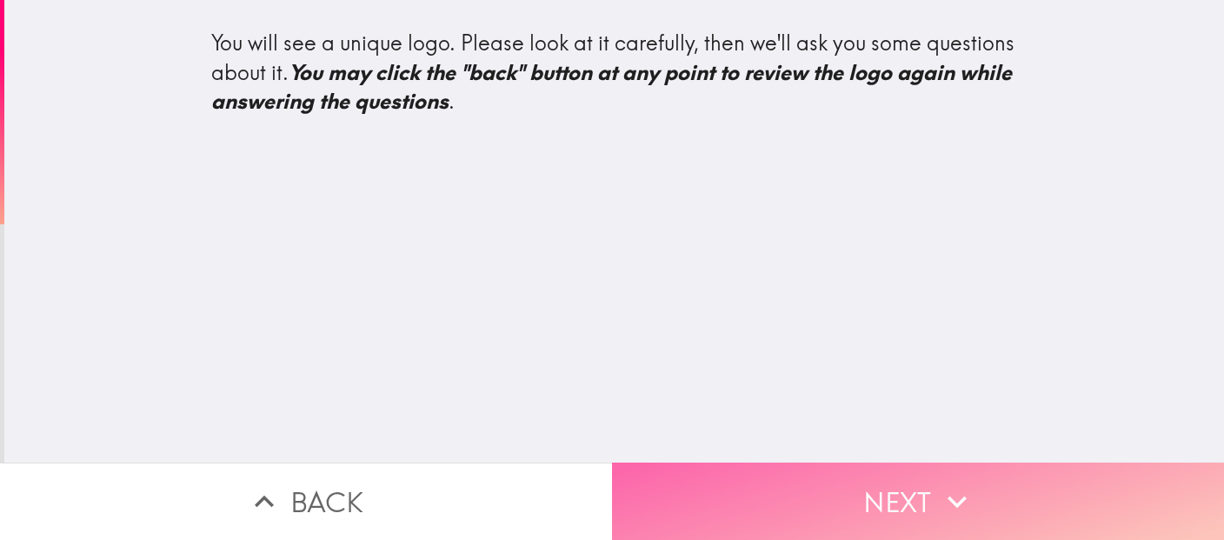
click at [874, 510] on button "Next" at bounding box center [918, 500] width 612 height 77
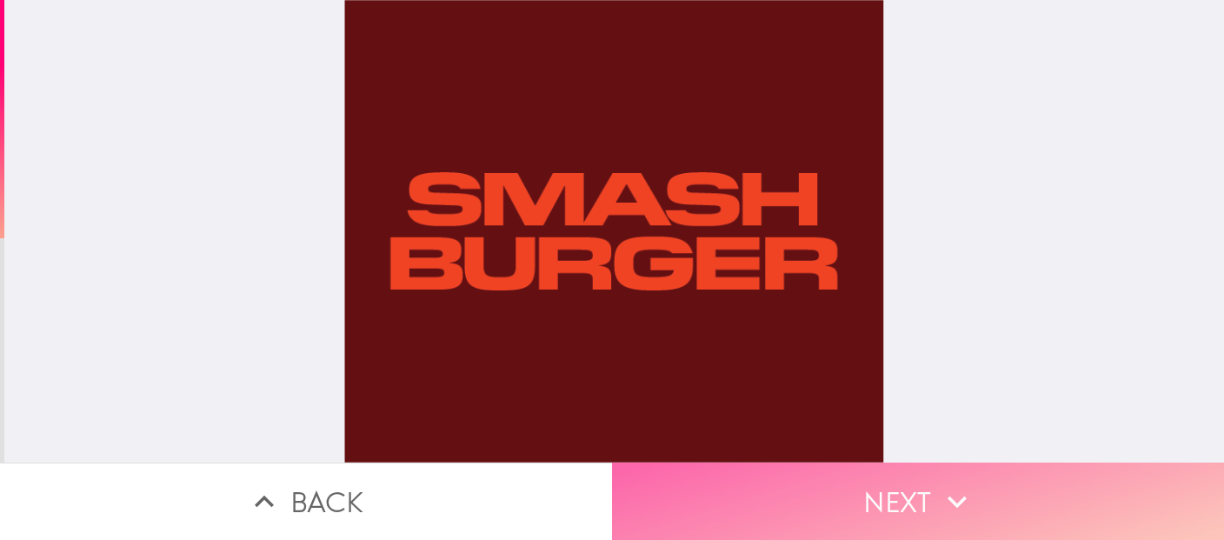
click at [890, 509] on button "Next" at bounding box center [918, 500] width 612 height 77
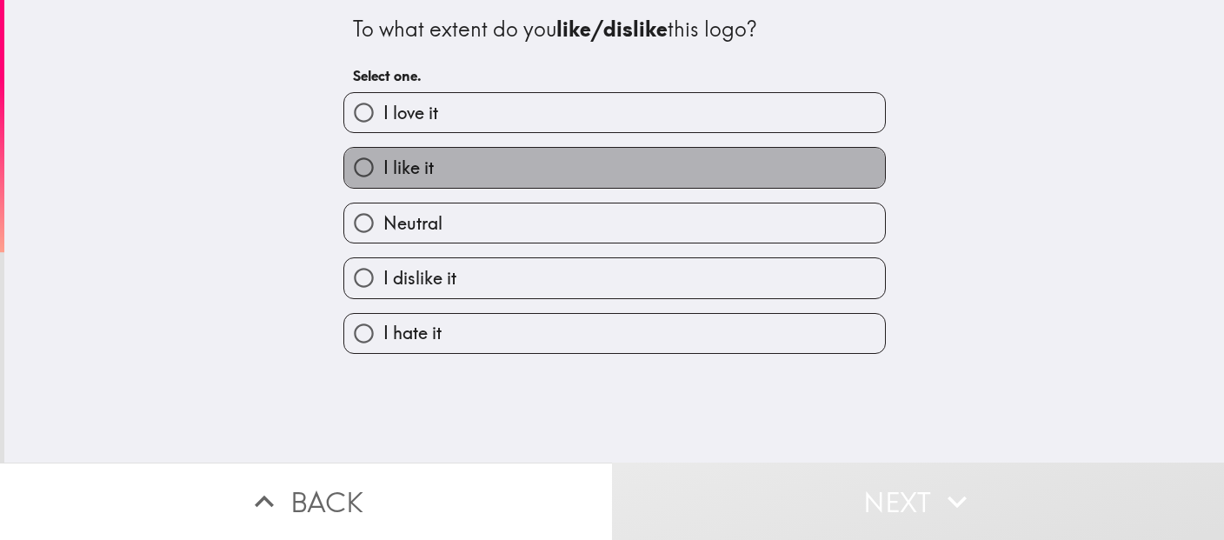
click at [788, 176] on label "I like it" at bounding box center [614, 167] width 541 height 39
click at [383, 176] on input "I like it" at bounding box center [363, 167] width 39 height 39
radio input "true"
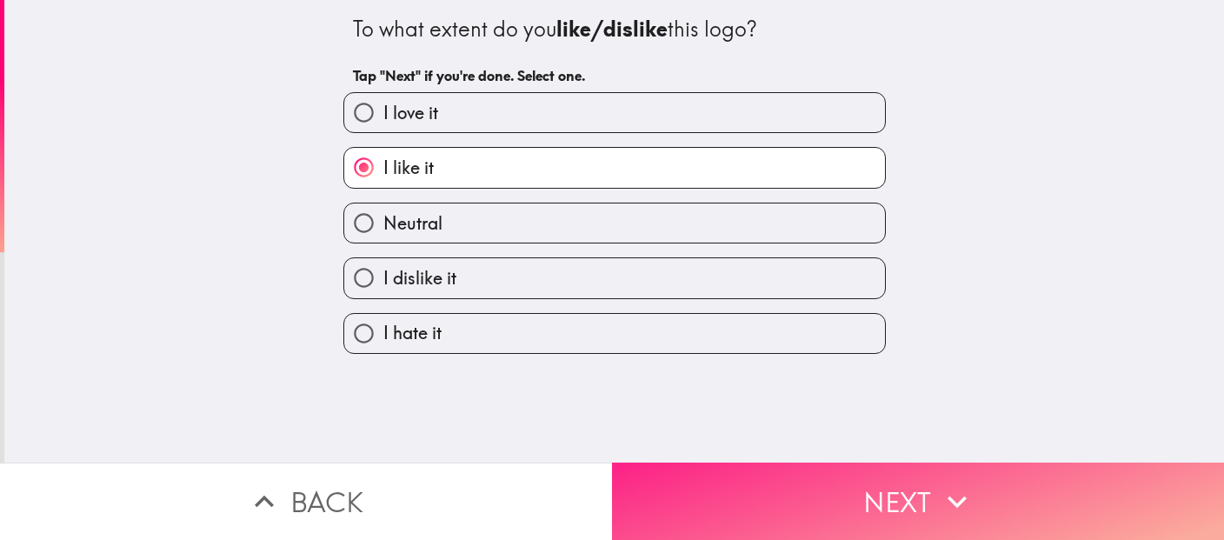
click at [919, 499] on button "Next" at bounding box center [918, 500] width 612 height 77
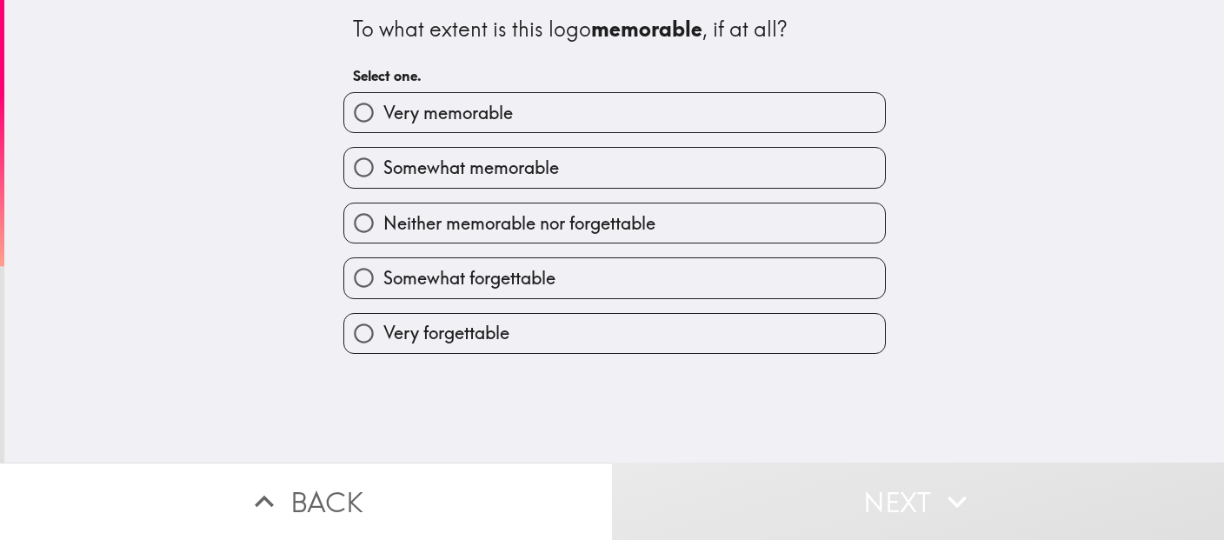
click at [761, 178] on label "Somewhat memorable" at bounding box center [614, 167] width 541 height 39
click at [383, 178] on input "Somewhat memorable" at bounding box center [363, 167] width 39 height 39
radio input "true"
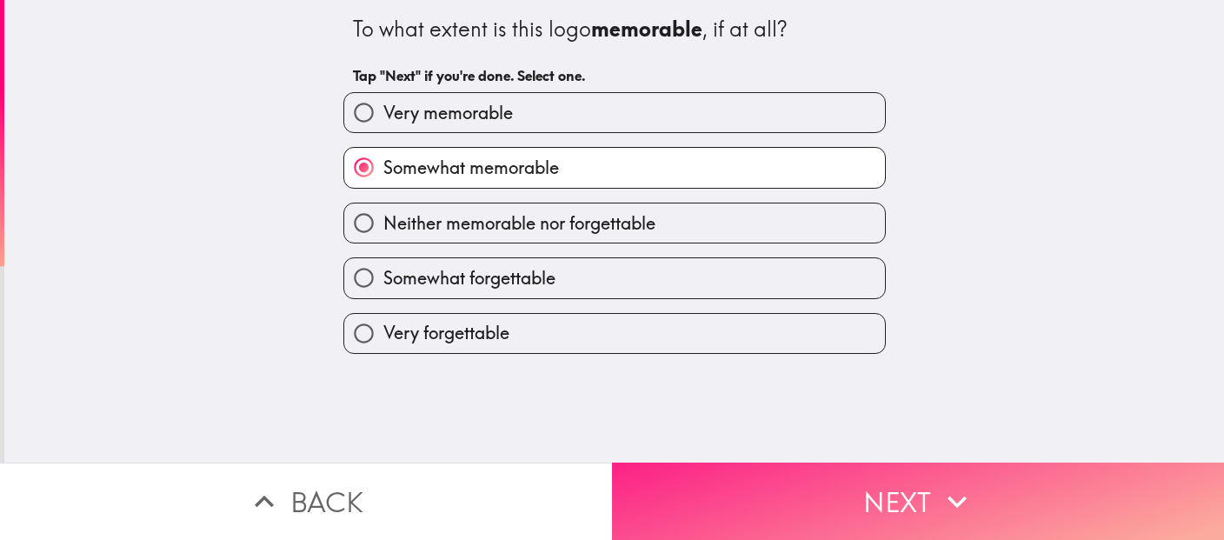
click at [887, 511] on button "Next" at bounding box center [918, 500] width 612 height 77
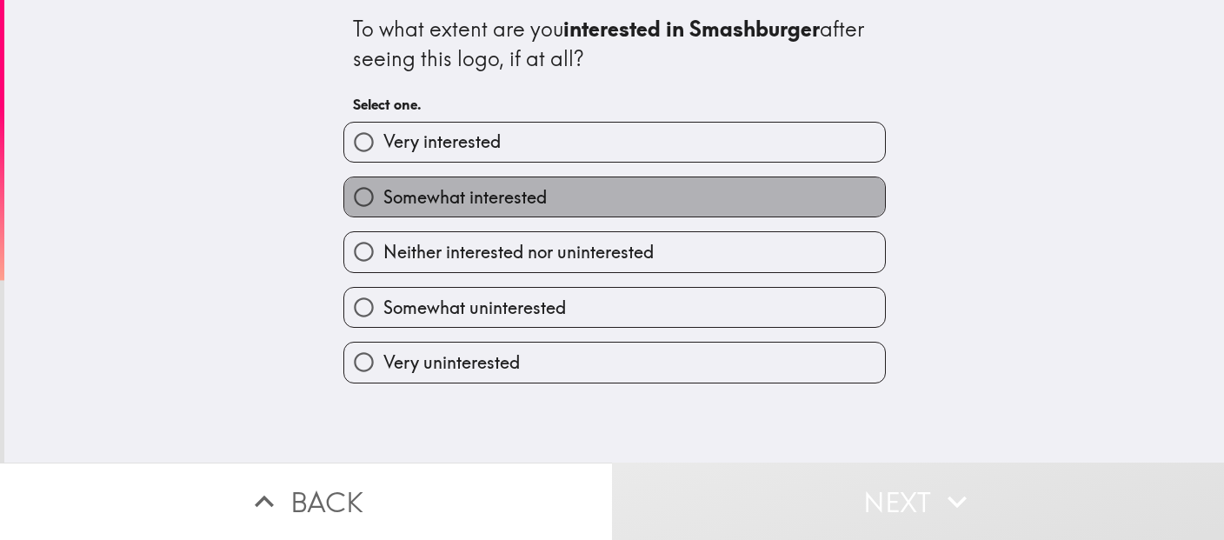
click at [747, 207] on label "Somewhat interested" at bounding box center [614, 196] width 541 height 39
click at [383, 207] on input "Somewhat interested" at bounding box center [363, 196] width 39 height 39
radio input "true"
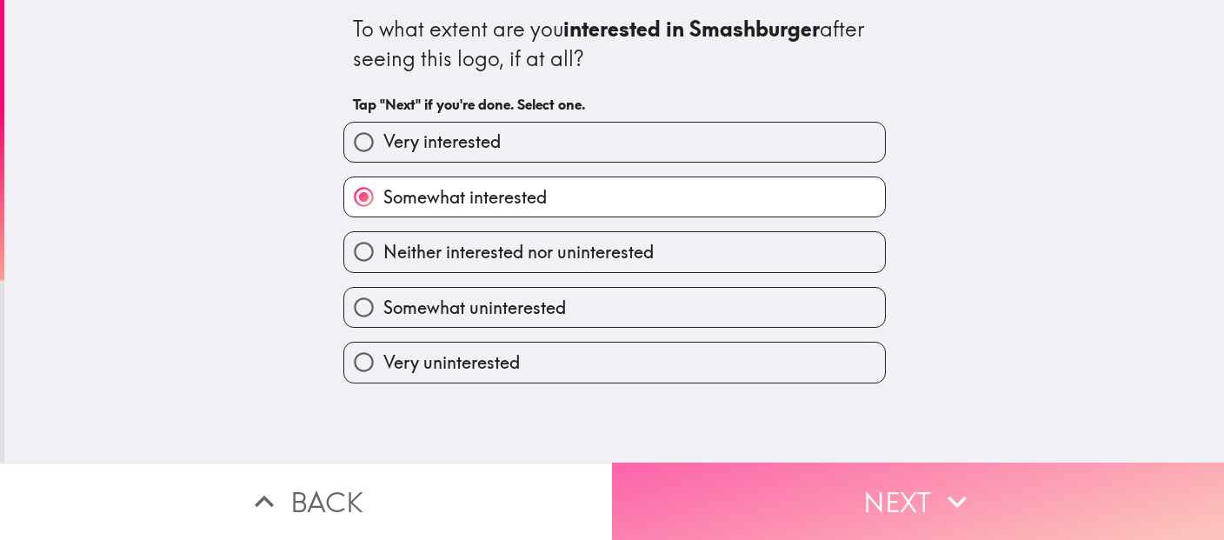
click at [864, 505] on button "Next" at bounding box center [918, 500] width 612 height 77
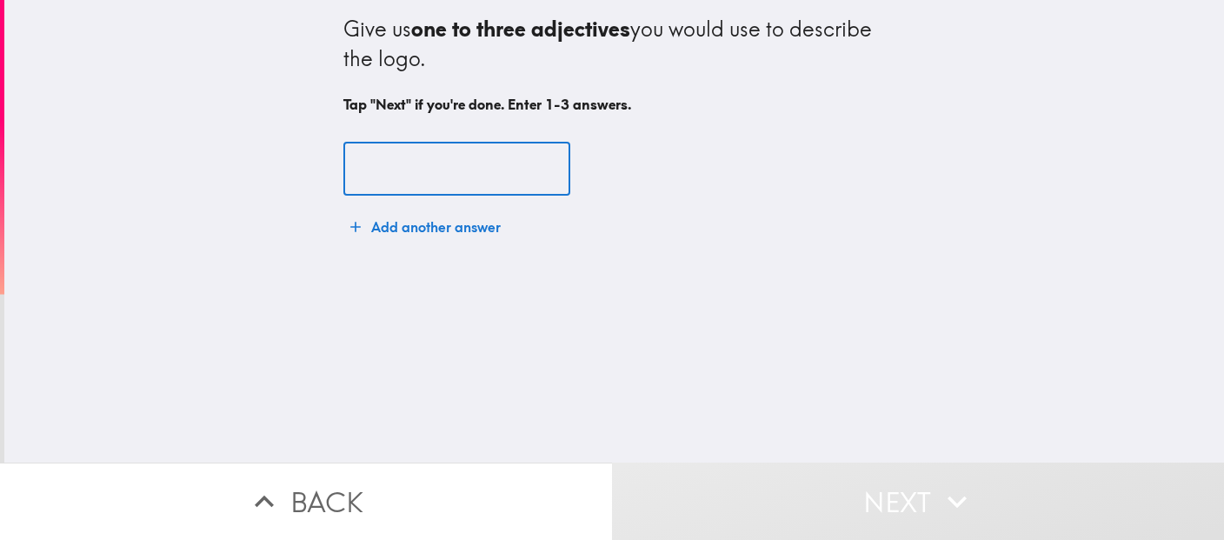
click at [514, 166] on input "text" at bounding box center [456, 170] width 227 height 54
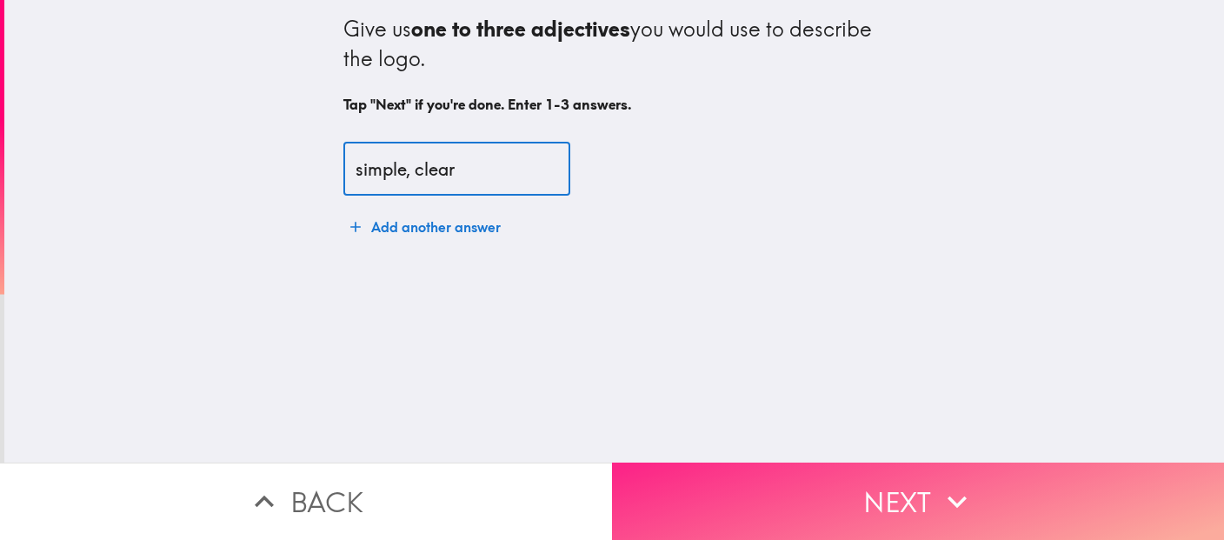
type input "simple, clear"
click at [879, 517] on button "Next" at bounding box center [918, 500] width 612 height 77
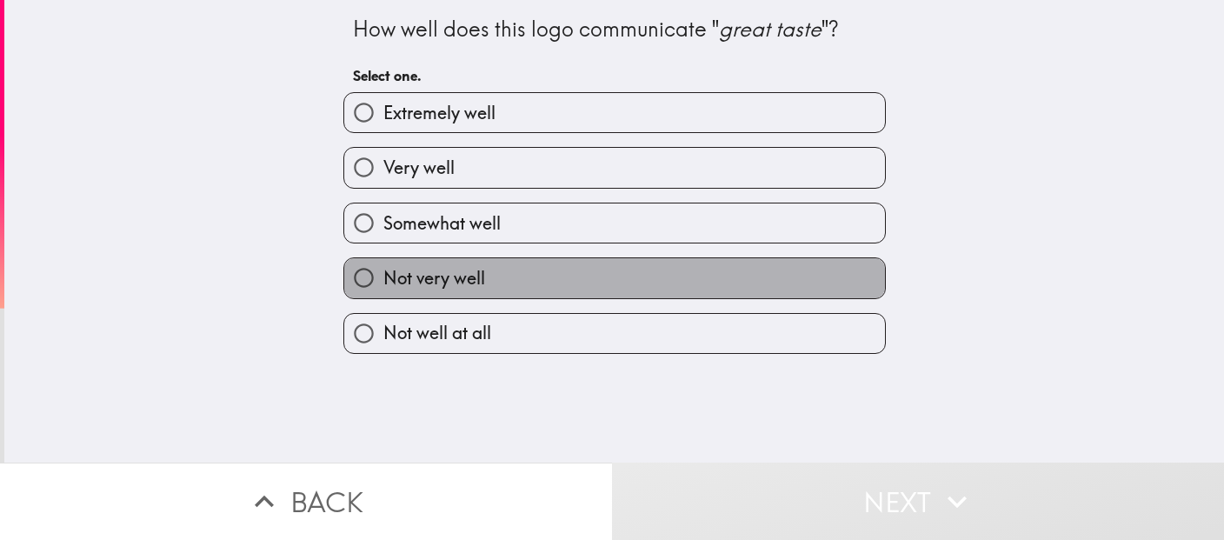
click at [605, 296] on label "Not very well" at bounding box center [614, 277] width 541 height 39
click at [383, 296] on input "Not very well" at bounding box center [363, 277] width 39 height 39
radio input "true"
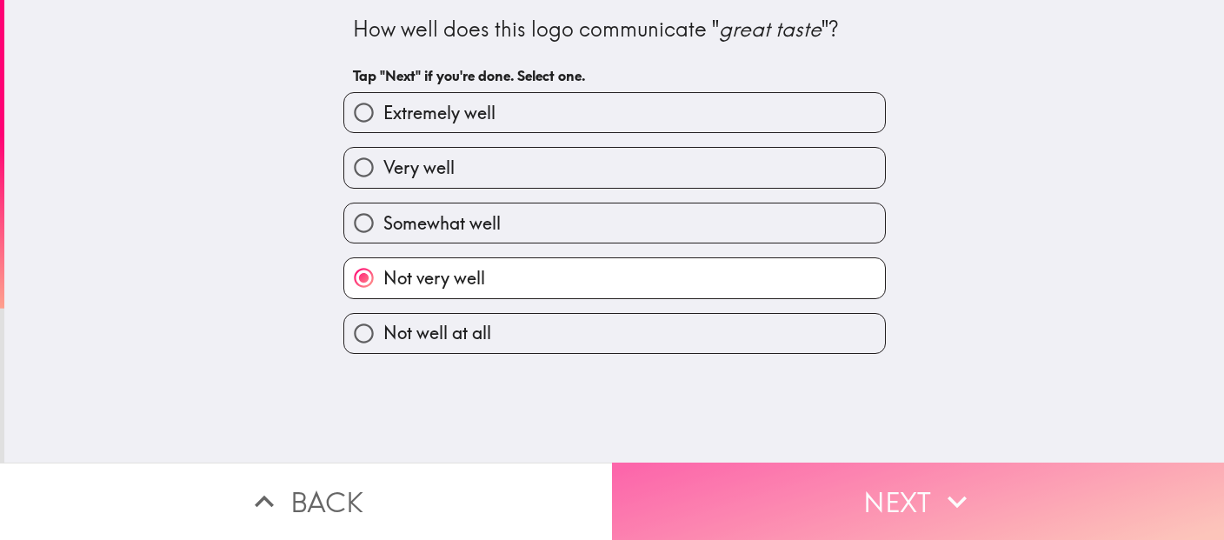
click at [793, 515] on button "Next" at bounding box center [918, 500] width 612 height 77
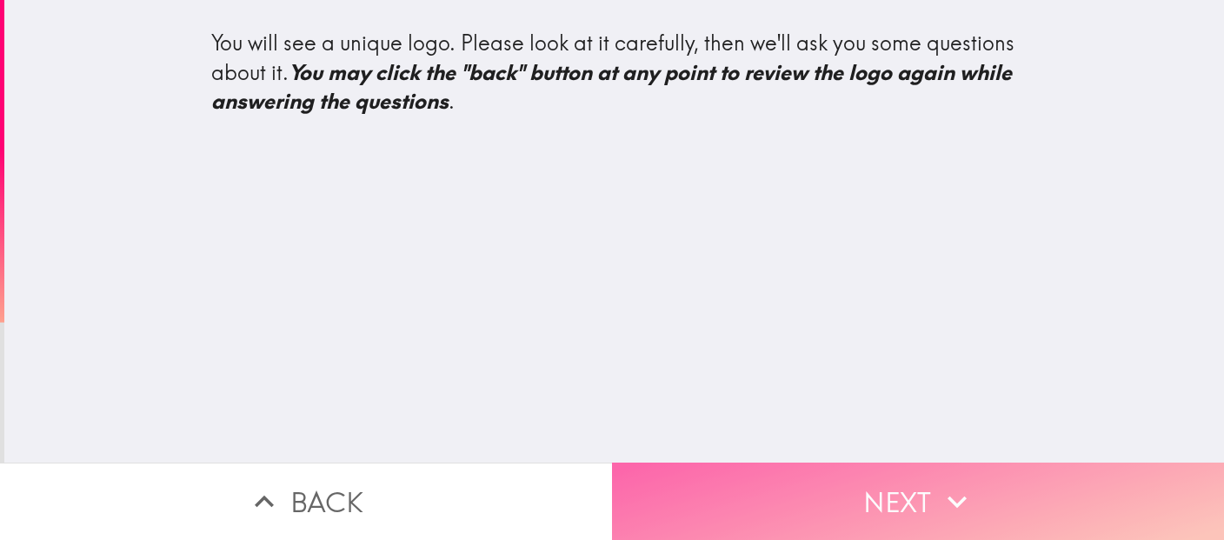
click at [828, 489] on button "Next" at bounding box center [918, 500] width 612 height 77
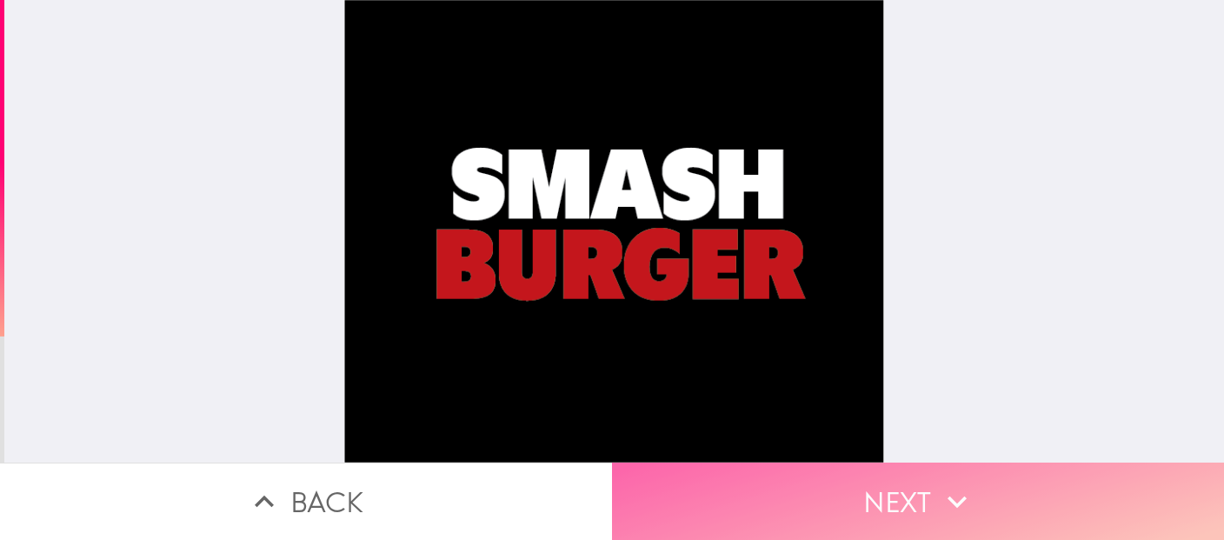
click at [901, 494] on button "Next" at bounding box center [918, 500] width 612 height 77
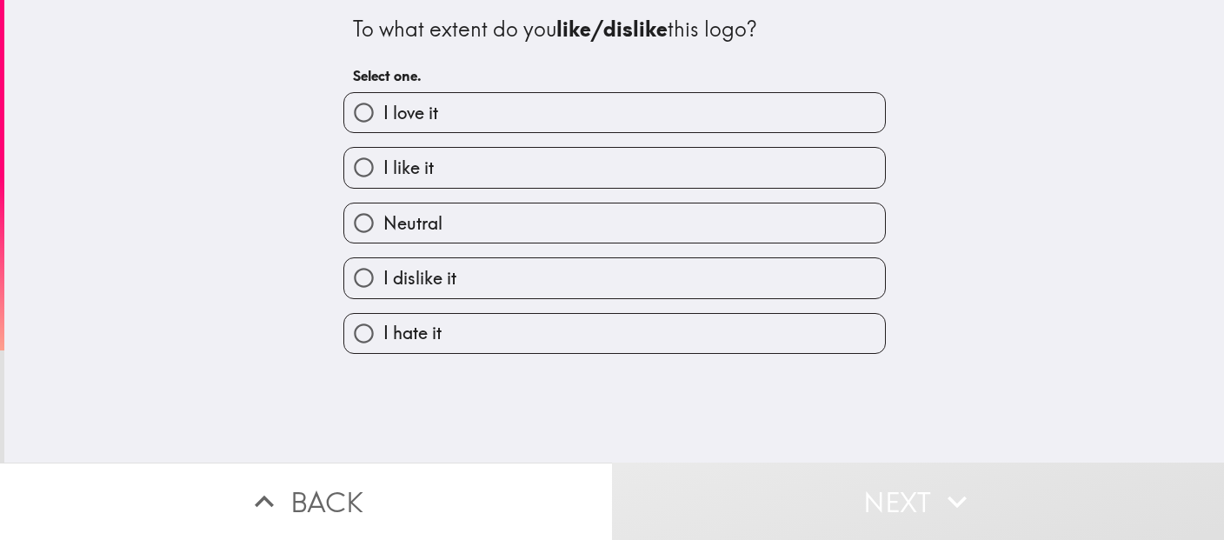
click at [697, 187] on label "I like it" at bounding box center [614, 167] width 541 height 39
click at [383, 187] on input "I like it" at bounding box center [363, 167] width 39 height 39
radio input "true"
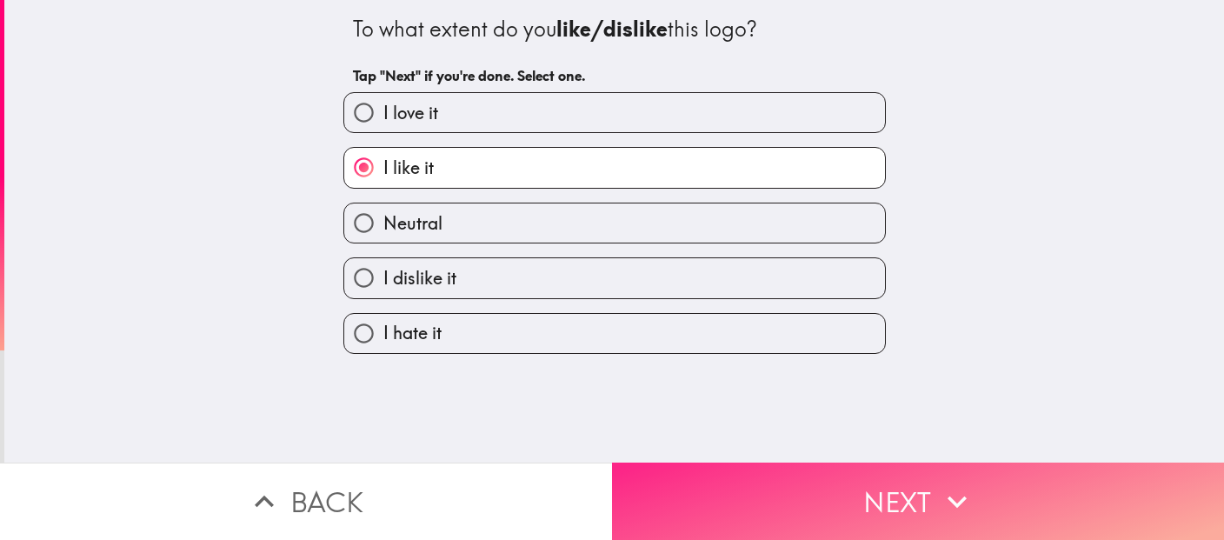
click at [897, 508] on button "Next" at bounding box center [918, 500] width 612 height 77
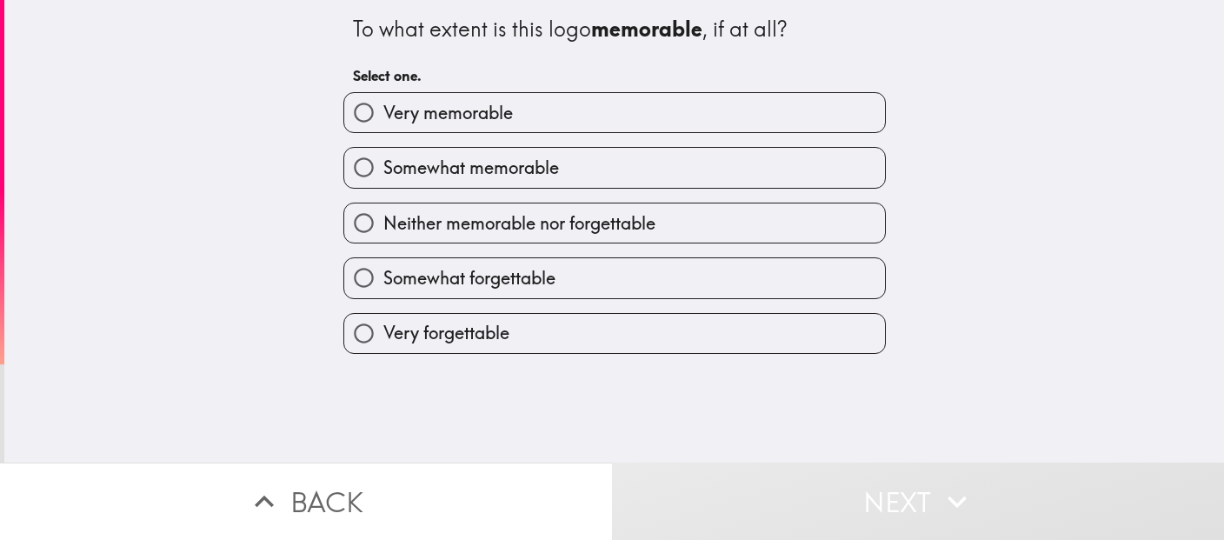
drag, startPoint x: 654, startPoint y: 169, endPoint x: 783, endPoint y: 452, distance: 311.6
click at [654, 169] on label "Somewhat memorable" at bounding box center [614, 167] width 541 height 39
click at [383, 169] on input "Somewhat memorable" at bounding box center [363, 167] width 39 height 39
radio input "true"
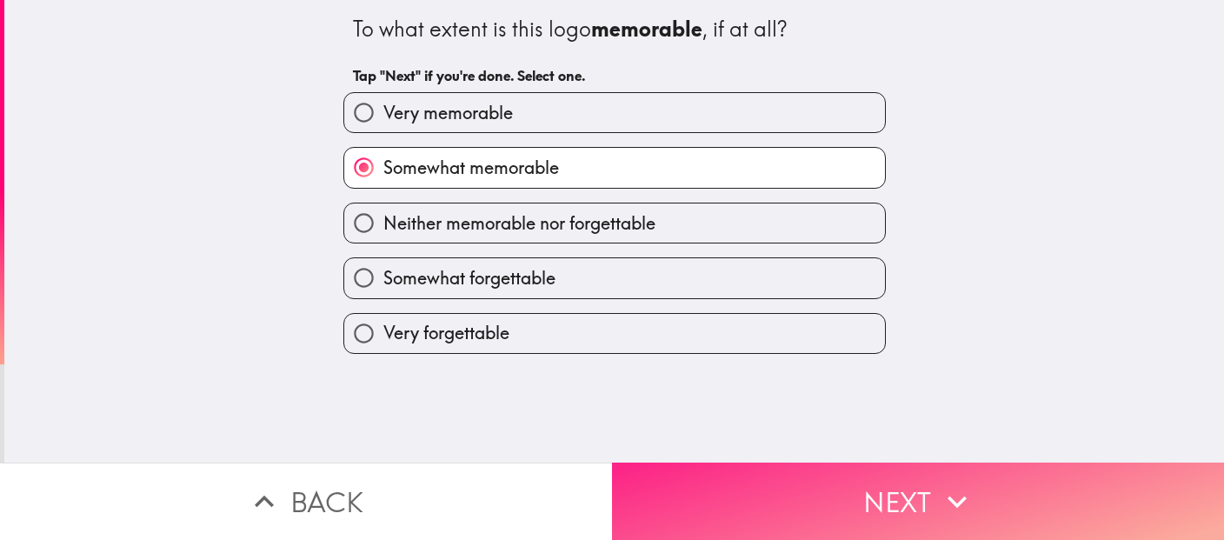
click at [801, 490] on button "Next" at bounding box center [918, 500] width 612 height 77
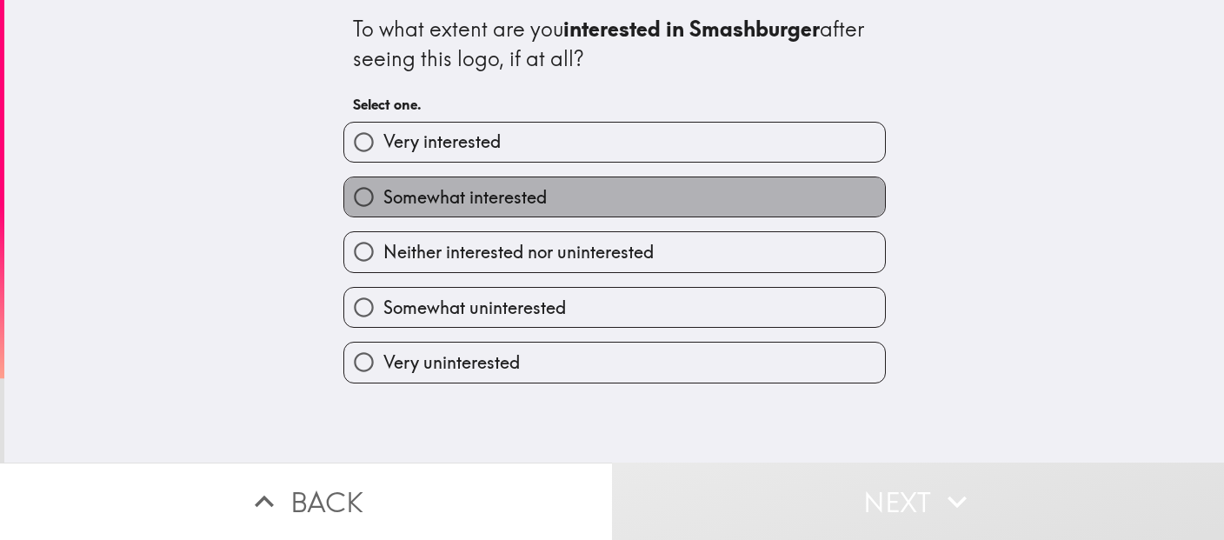
click at [615, 194] on label "Somewhat interested" at bounding box center [614, 196] width 541 height 39
click at [383, 194] on input "Somewhat interested" at bounding box center [363, 196] width 39 height 39
radio input "true"
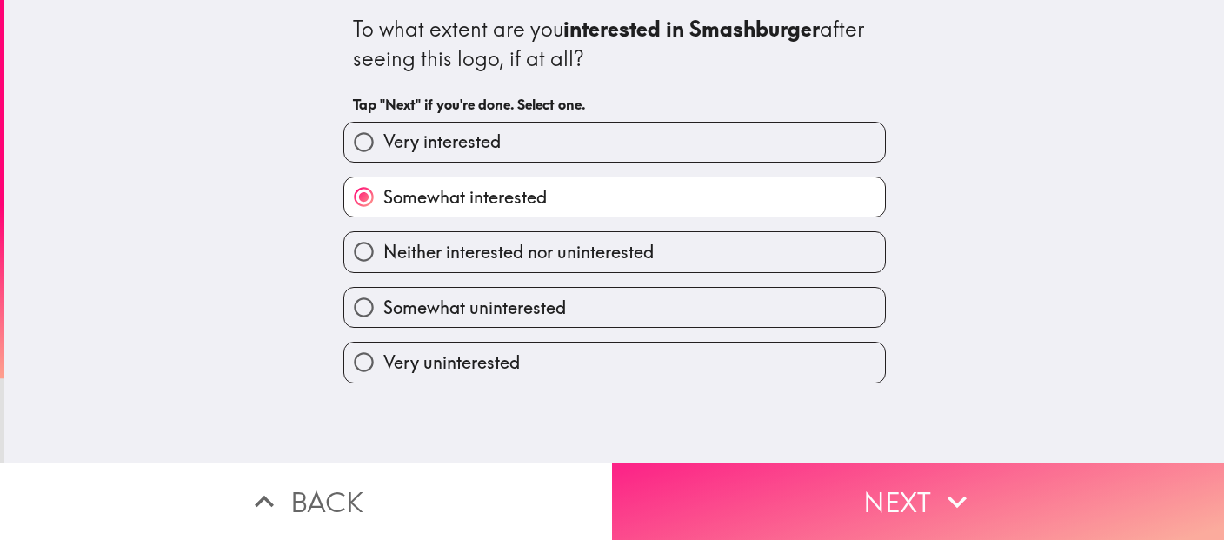
click at [801, 514] on button "Next" at bounding box center [918, 500] width 612 height 77
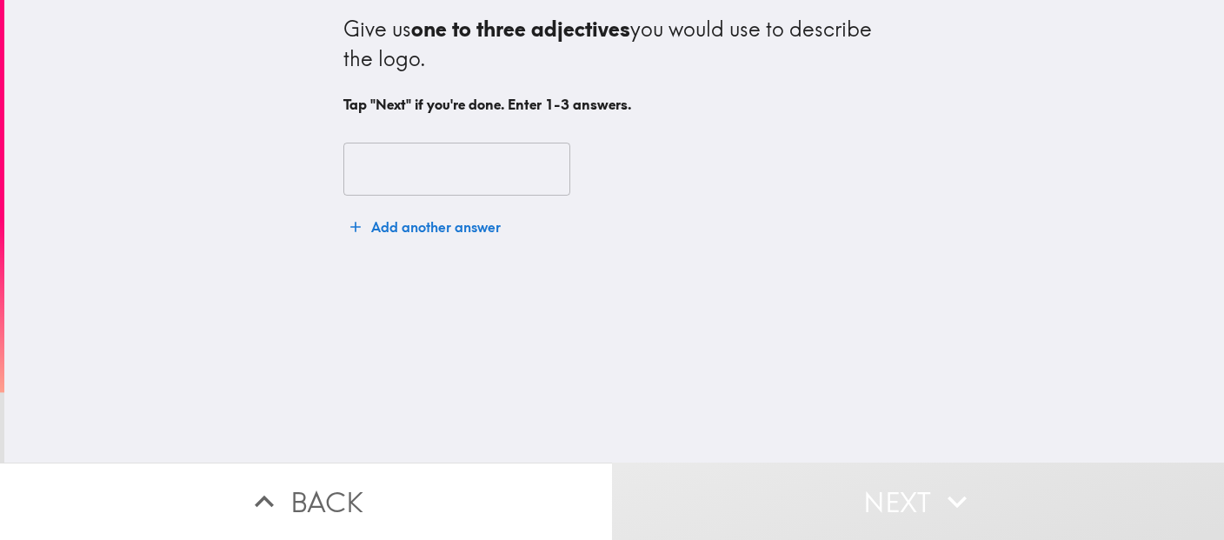
click at [542, 184] on input "text" at bounding box center [456, 170] width 227 height 54
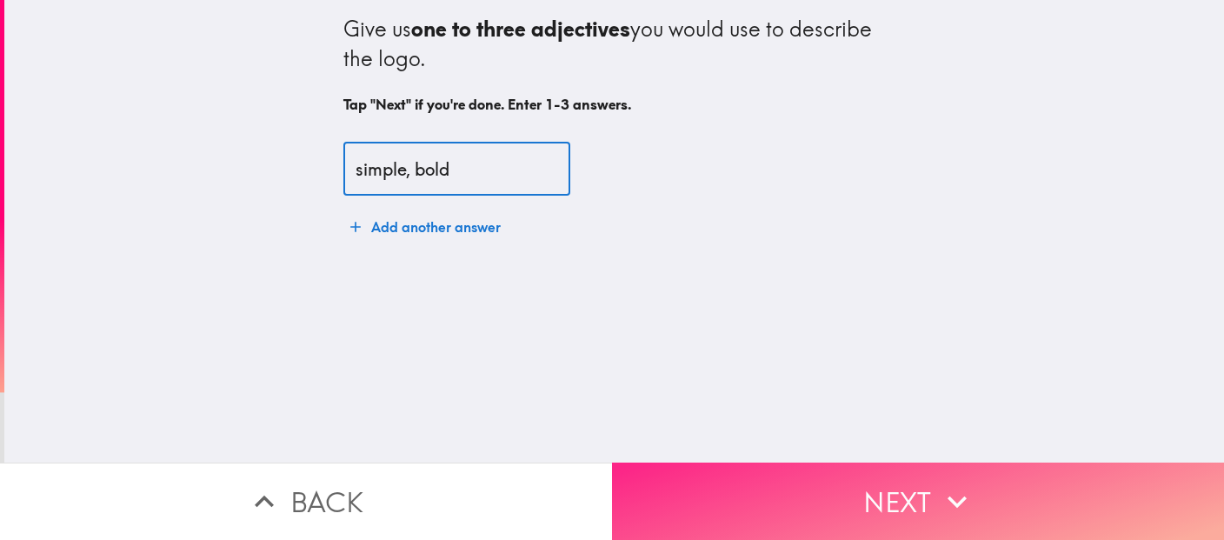
type input "simple, bold"
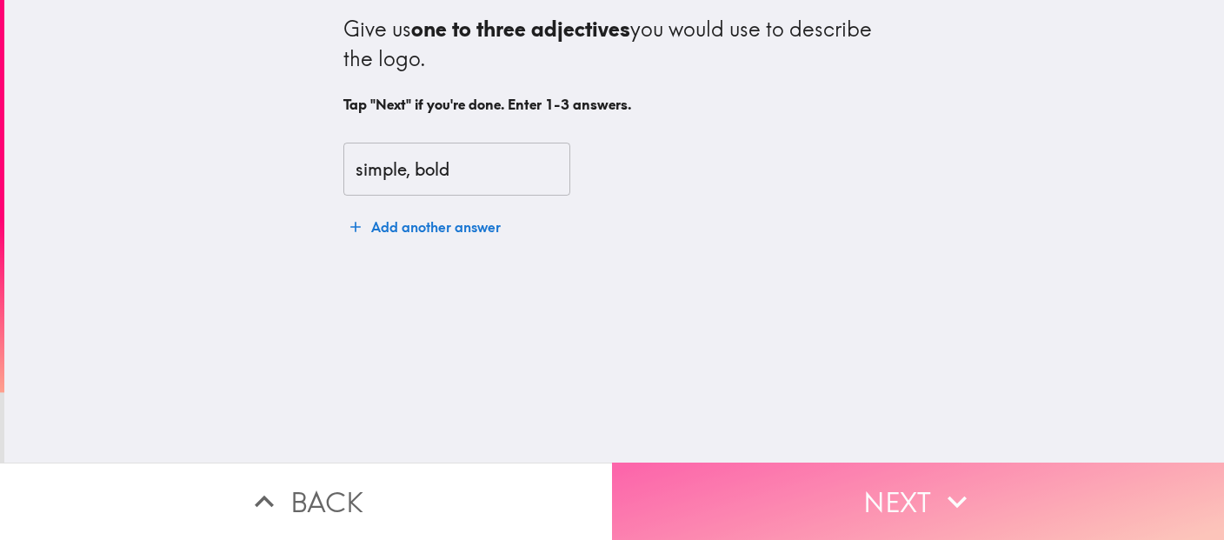
click at [844, 479] on button "Next" at bounding box center [918, 500] width 612 height 77
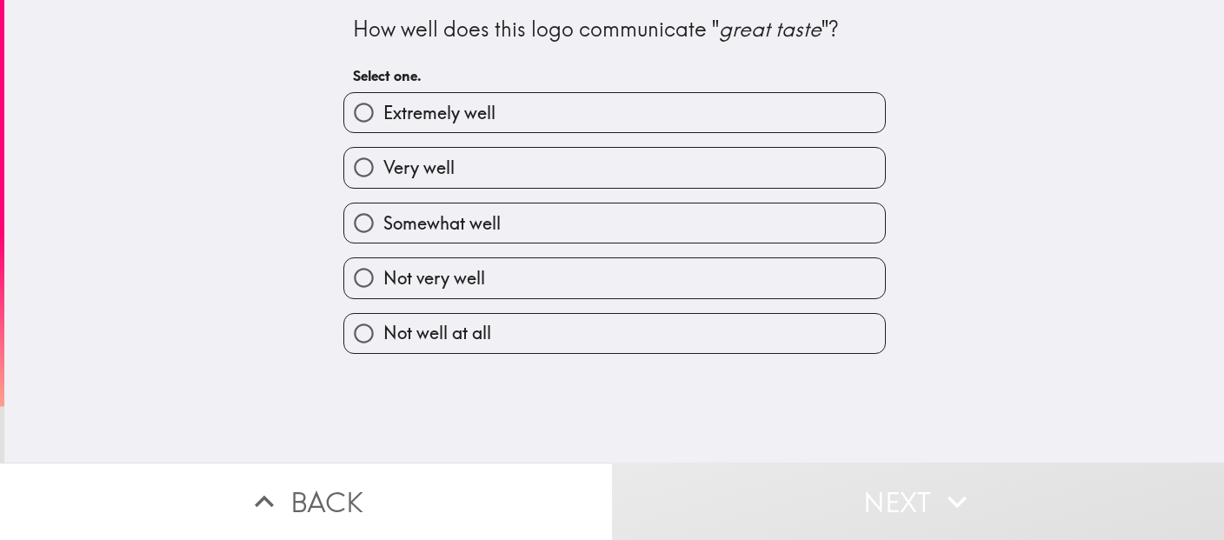
click at [735, 289] on label "Not very well" at bounding box center [614, 277] width 541 height 39
click at [383, 289] on input "Not very well" at bounding box center [363, 277] width 39 height 39
radio input "true"
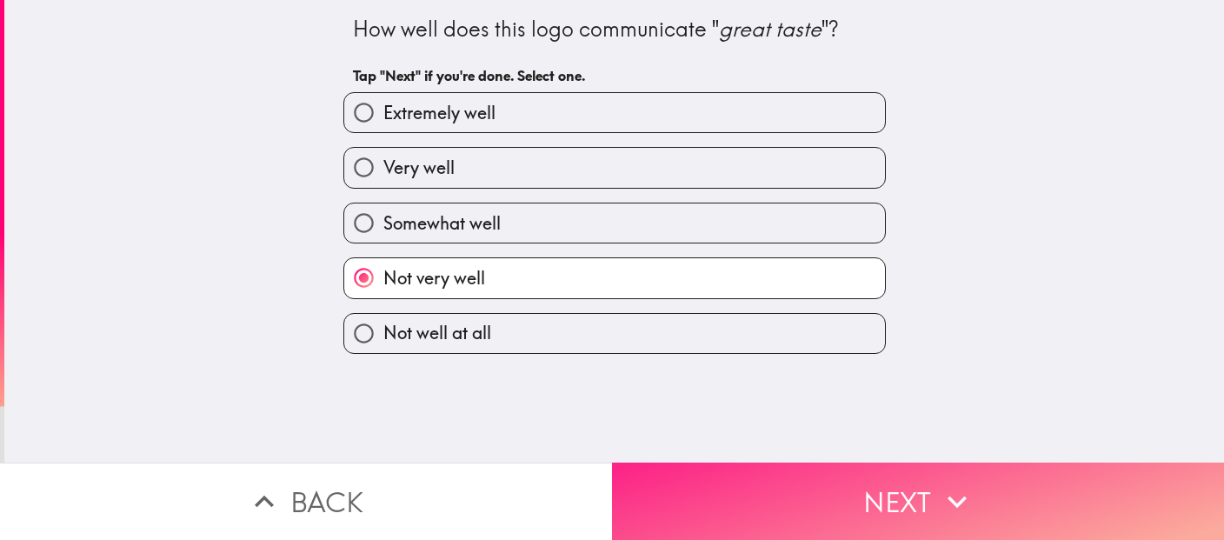
click at [938, 505] on button "Next" at bounding box center [918, 500] width 612 height 77
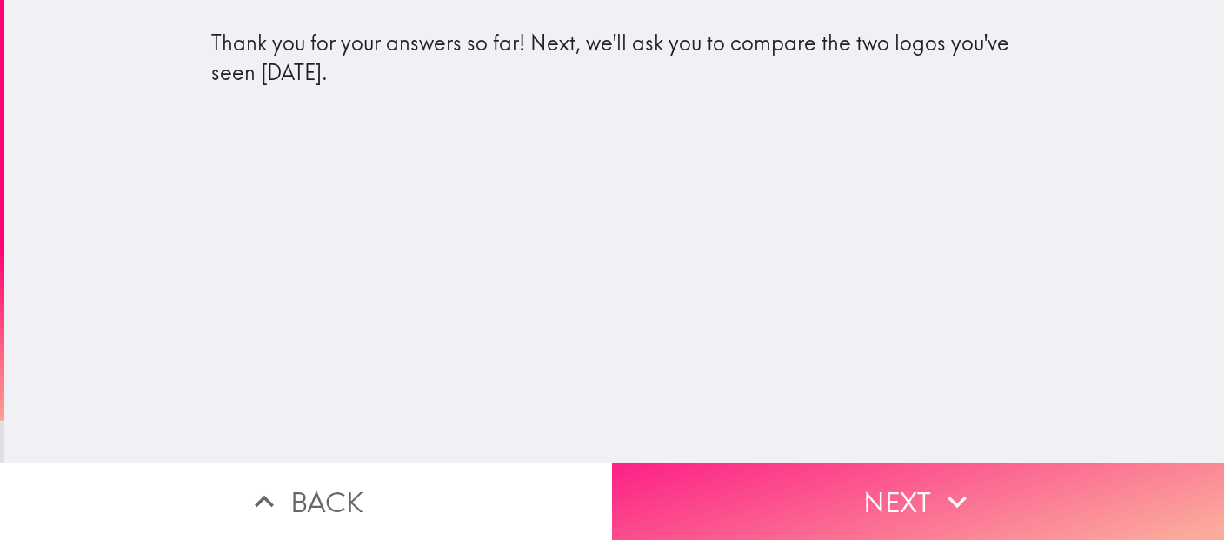
click at [878, 510] on button "Next" at bounding box center [918, 500] width 612 height 77
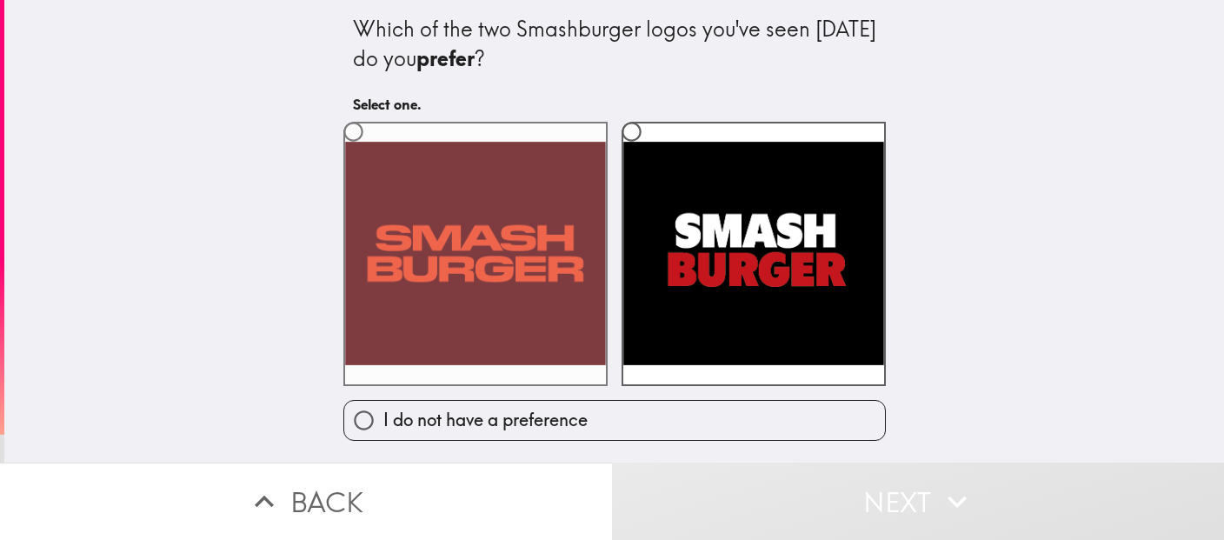
click at [389, 196] on label at bounding box center [475, 254] width 264 height 264
click at [373, 151] on input "radio" at bounding box center [353, 131] width 39 height 39
radio input "true"
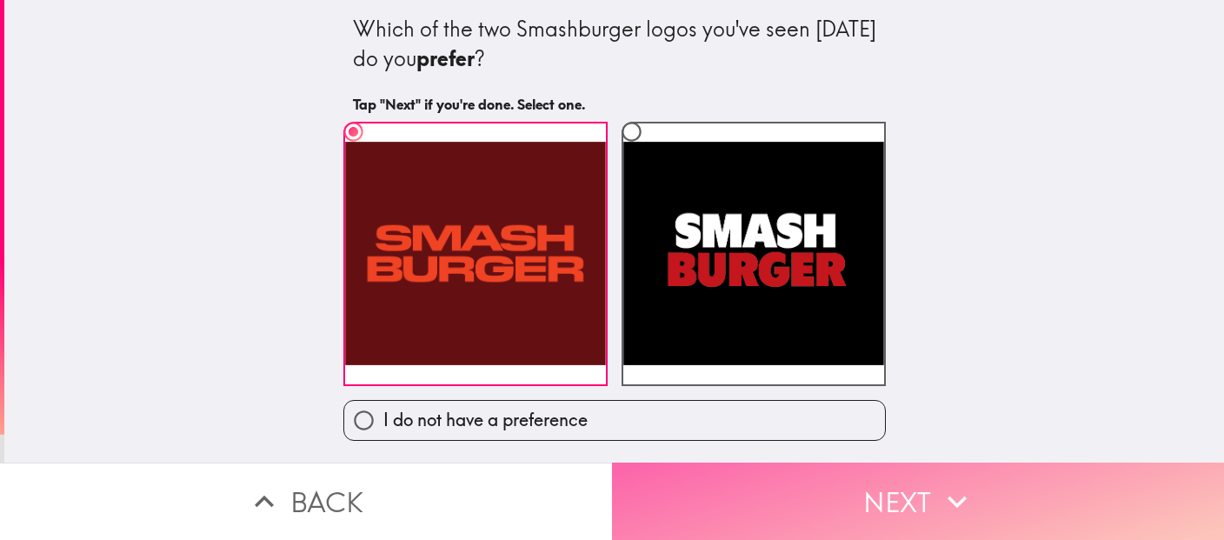
click at [876, 515] on button "Next" at bounding box center [918, 500] width 612 height 77
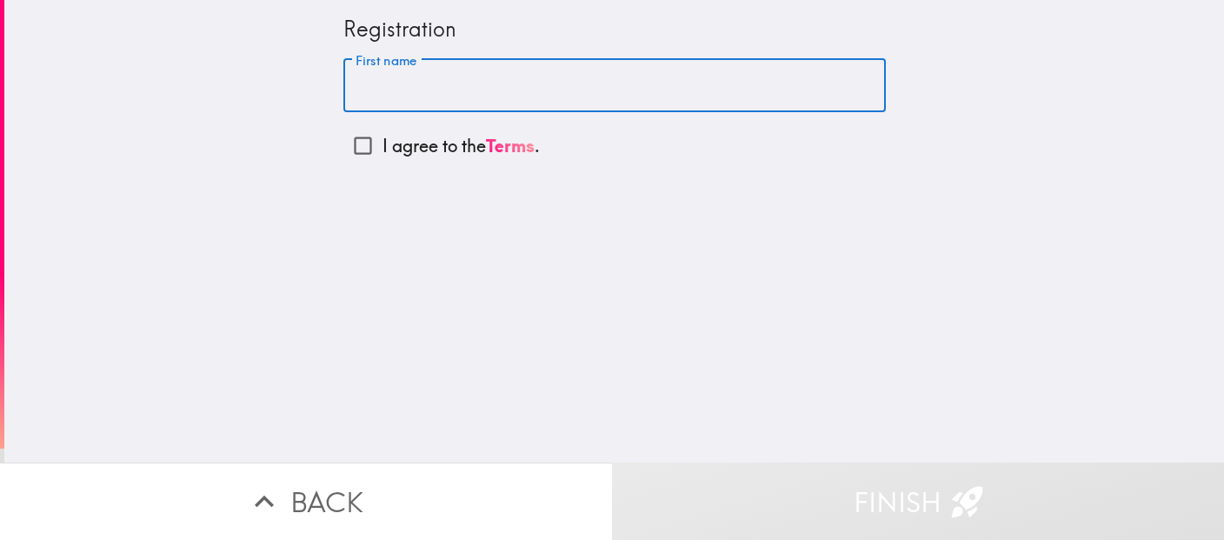
click at [601, 83] on input "First name" at bounding box center [614, 86] width 542 height 54
type input "[PERSON_NAME]"
click at [356, 155] on input "I agree to the Terms ." at bounding box center [362, 145] width 39 height 39
checkbox input "true"
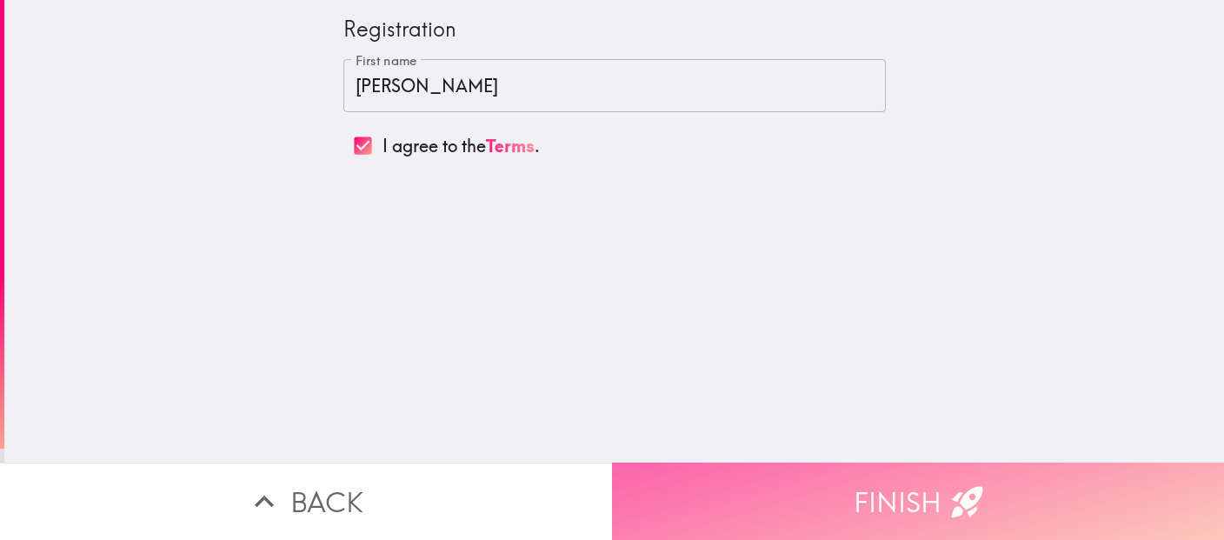
click at [830, 488] on button "Finish" at bounding box center [918, 500] width 612 height 77
